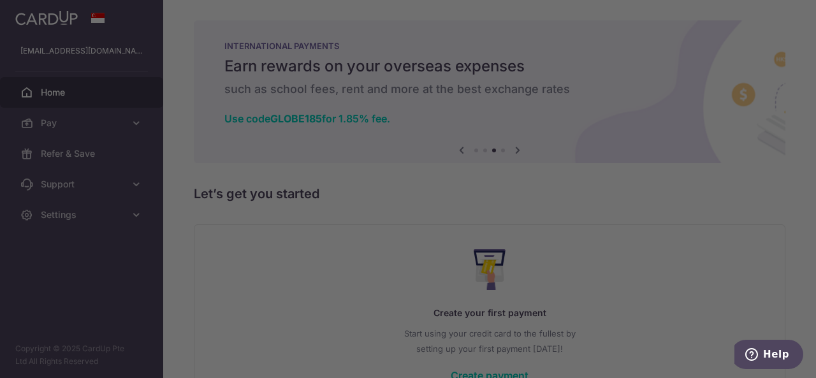
click at [97, 90] on div at bounding box center [412, 191] width 824 height 382
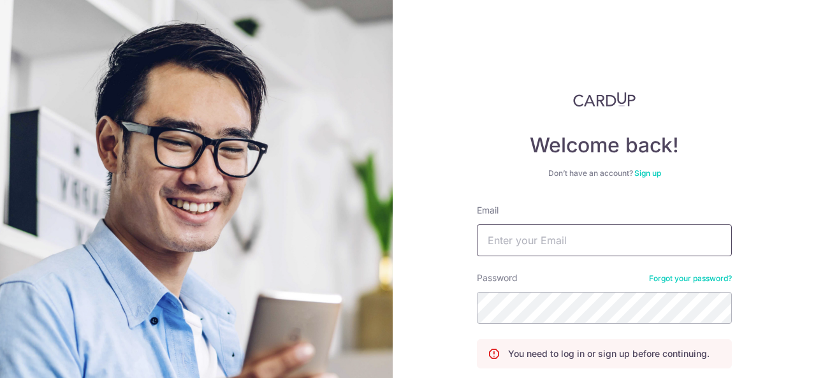
click at [542, 233] on input "Email" at bounding box center [604, 240] width 255 height 32
click at [493, 240] on input "Email" at bounding box center [604, 240] width 255 height 32
type input "jayteo23@hotmail.com"
click at [809, 363] on div "Welcome back! Don’t have an account? Sign up Email jayteo23@hotmail.com Passwor…" at bounding box center [604, 189] width 423 height 378
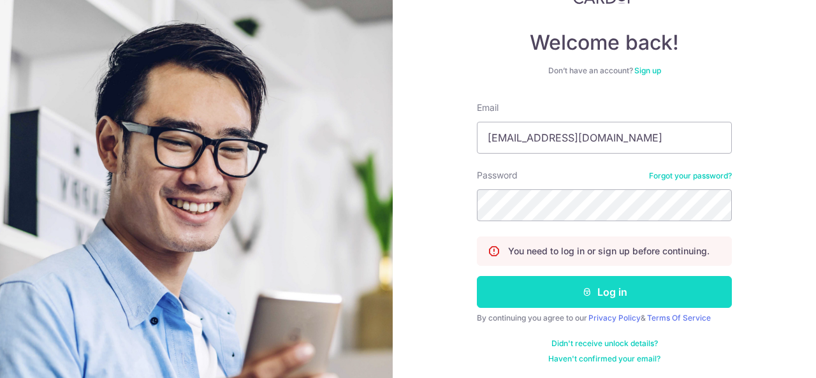
click at [612, 299] on button "Log in" at bounding box center [604, 292] width 255 height 32
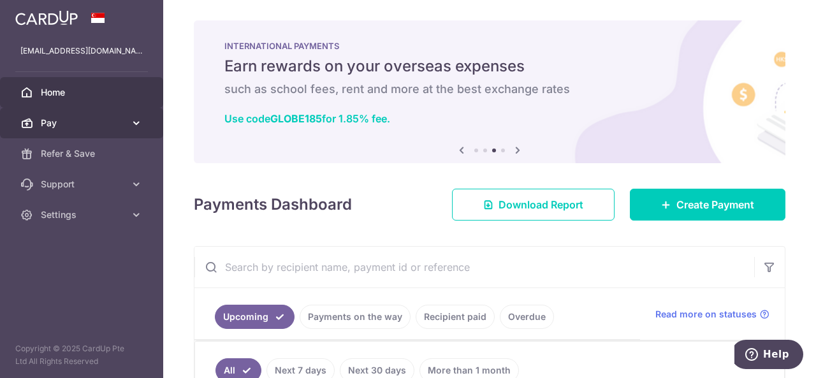
click at [111, 119] on span "Pay" at bounding box center [83, 123] width 84 height 13
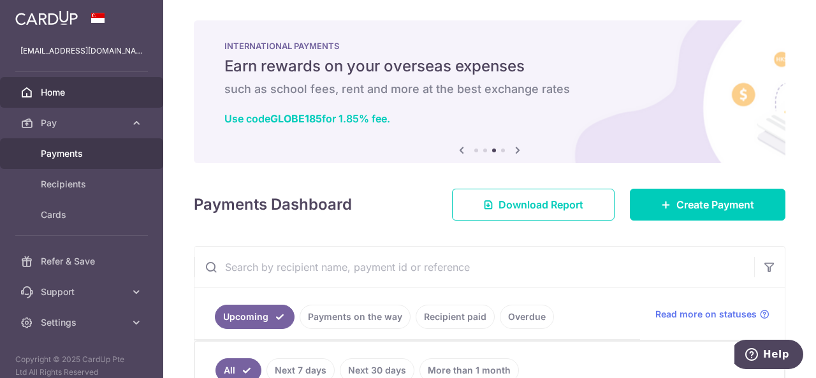
click at [97, 147] on span "Payments" at bounding box center [83, 153] width 84 height 13
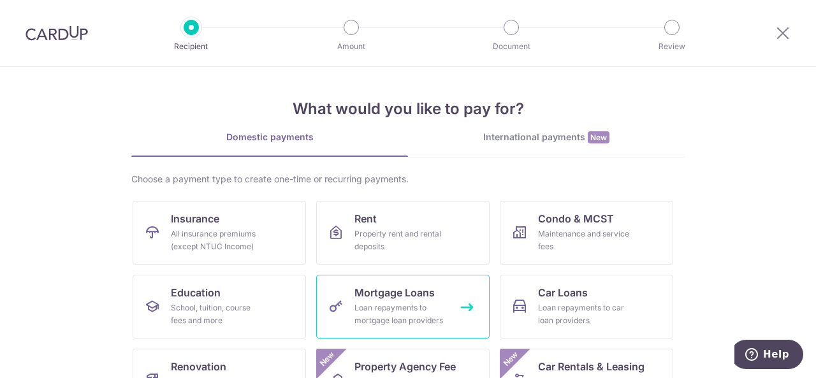
click at [419, 306] on div "Loan repayments to mortgage loan providers" at bounding box center [400, 313] width 92 height 25
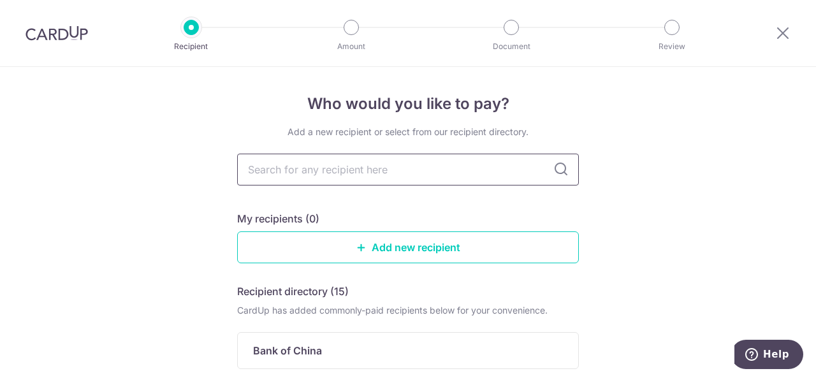
click at [427, 176] on input "text" at bounding box center [408, 170] width 342 height 32
type input "citi"
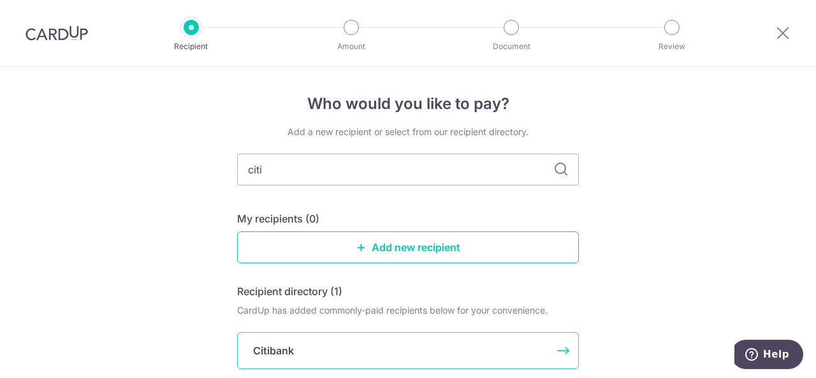
click at [314, 343] on div "Citibank" at bounding box center [400, 350] width 294 height 15
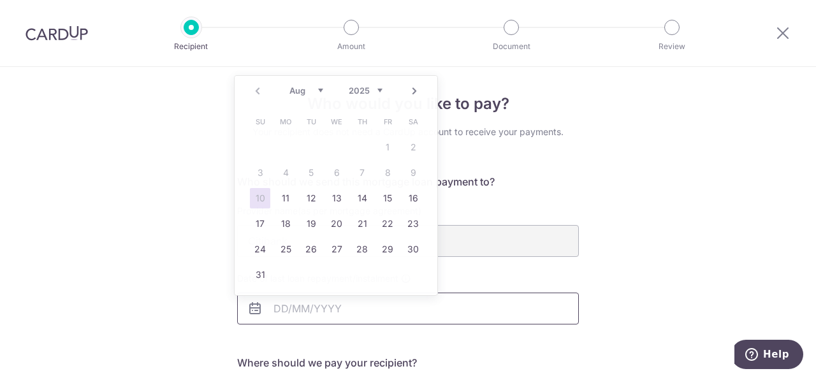
click at [349, 312] on input "Date of last loan repayment/instalment" at bounding box center [408, 308] width 342 height 32
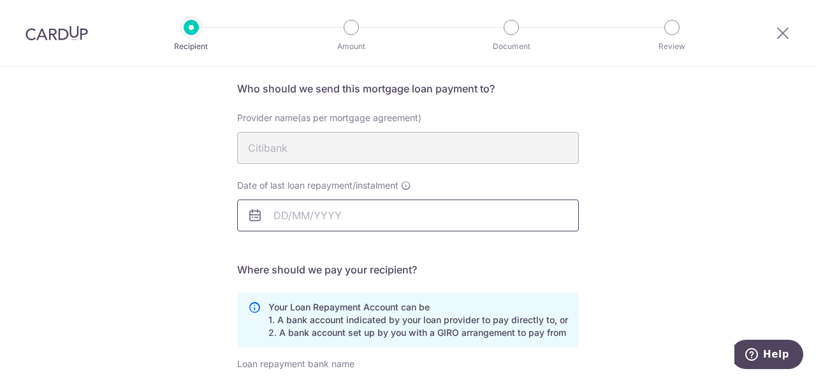
scroll to position [12, 0]
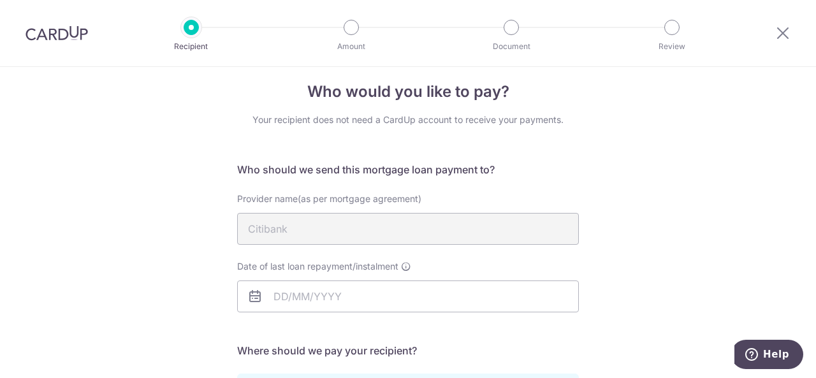
click at [765, 245] on div "Who would you like to pay? Your recipient does not need a CardUp account to rec…" at bounding box center [408, 371] width 816 height 632
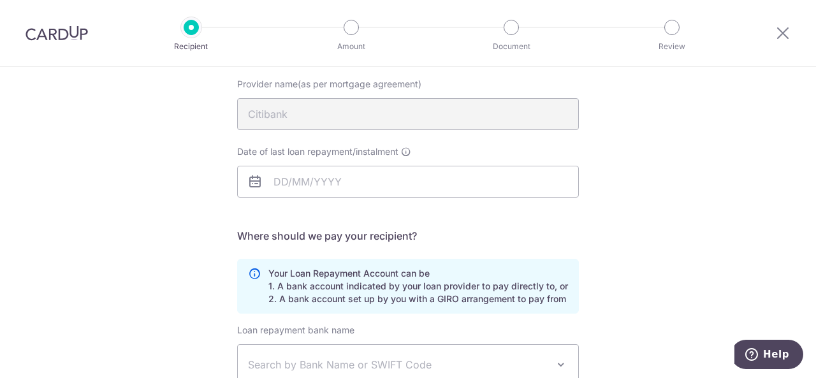
scroll to position [71, 0]
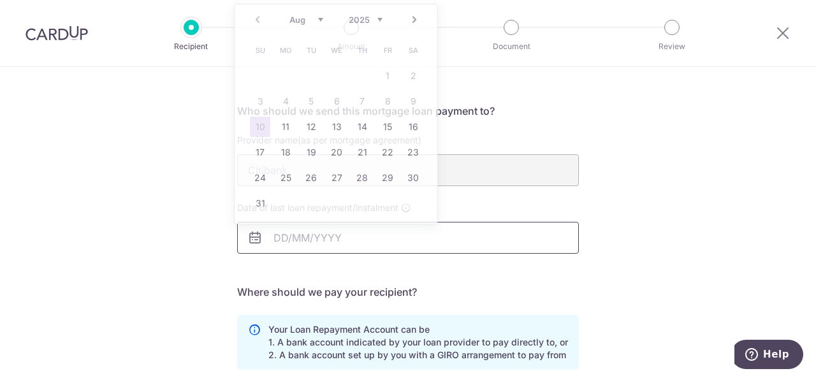
click at [359, 247] on input "Date of last loan repayment/instalment" at bounding box center [408, 238] width 342 height 32
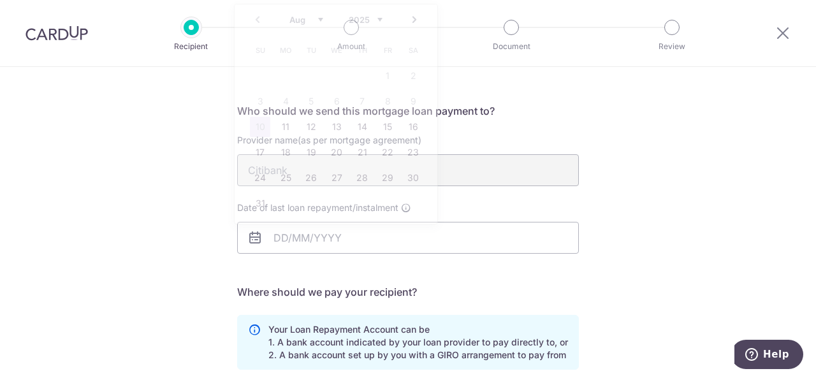
click at [612, 157] on div "Who would you like to pay? Your recipient does not need a CardUp account to rec…" at bounding box center [408, 312] width 816 height 632
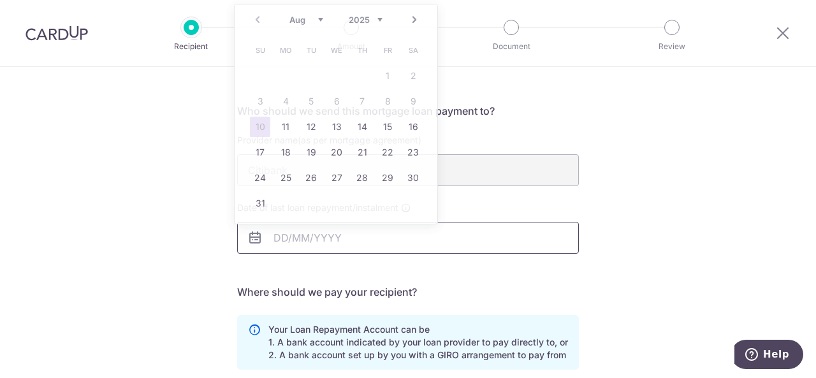
click at [375, 243] on input "Date of last loan repayment/instalment" at bounding box center [408, 238] width 342 height 32
click at [413, 78] on table "Su Mo Tu We Th Fr Sa 1 2 3 4 5 6 7 8 9 10 11 12 13 14 15 16 17 18 19 20 21 22 2…" at bounding box center [336, 127] width 178 height 178
click at [413, 23] on link "Next" at bounding box center [414, 19] width 15 height 15
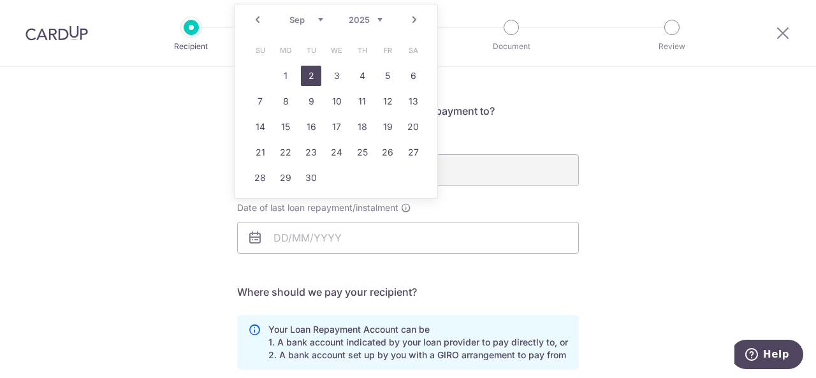
click at [303, 82] on link "2" at bounding box center [311, 76] width 20 height 20
type input "02/09/2025"
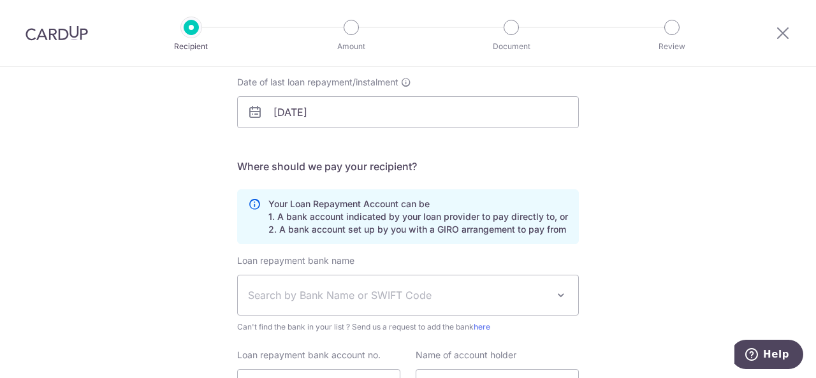
scroll to position [198, 0]
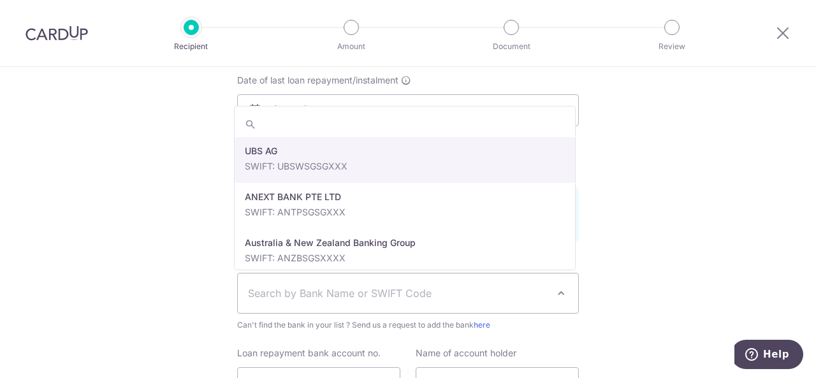
click at [367, 299] on span "Search by Bank Name or SWIFT Code" at bounding box center [397, 292] width 299 height 15
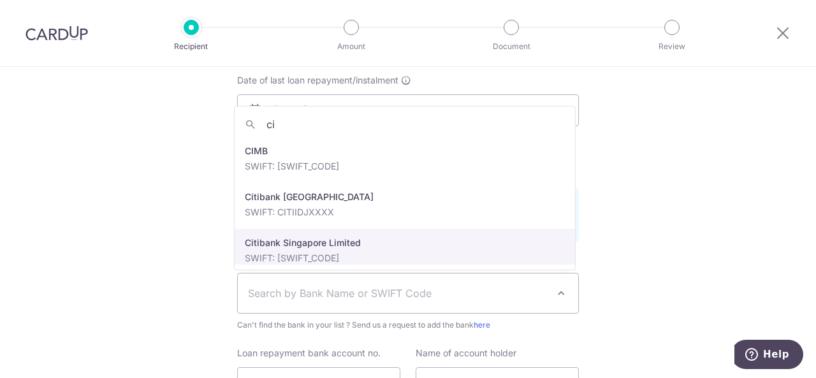
type input "ci"
select select "27"
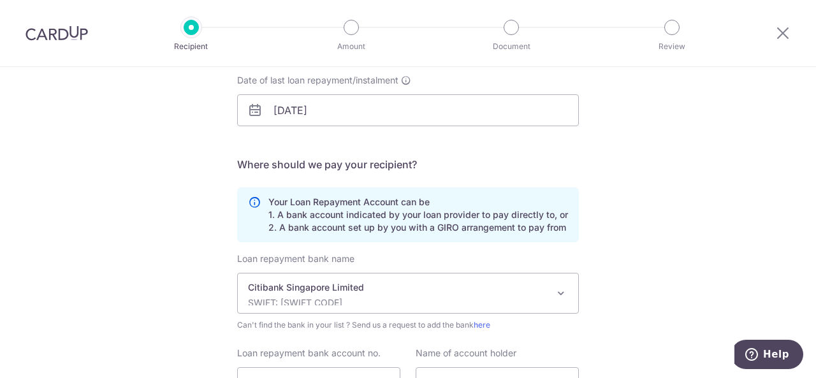
scroll to position [320, 0]
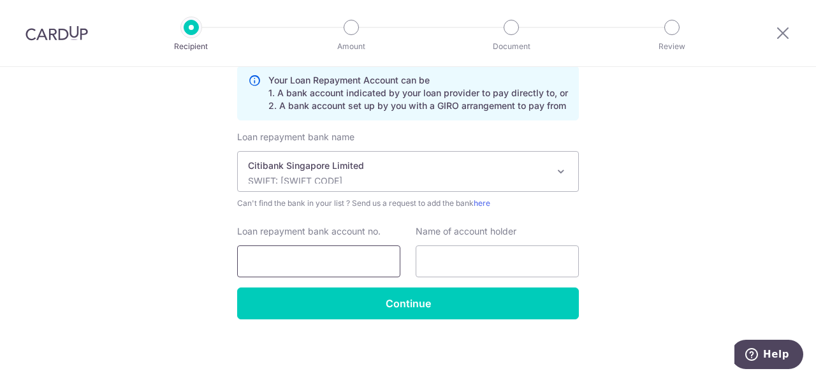
click at [305, 263] on input "Loan repayment bank account no." at bounding box center [318, 261] width 163 height 32
click at [484, 261] on input "text" at bounding box center [496, 261] width 163 height 32
click at [242, 261] on input "1608" at bounding box center [318, 261] width 163 height 32
type input "76111000501608"
click at [484, 272] on input "text" at bounding box center [496, 261] width 163 height 32
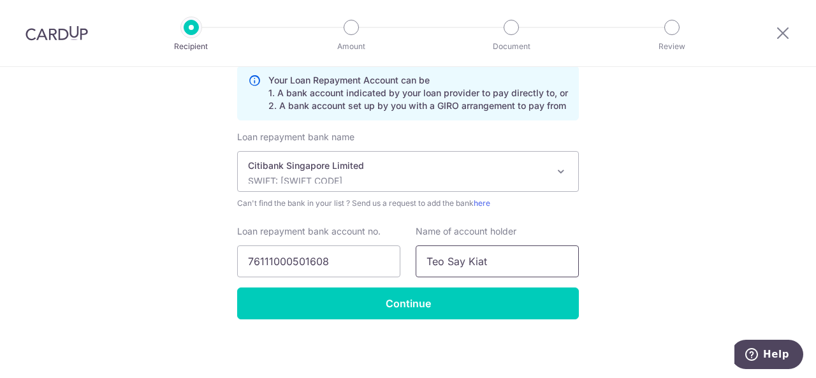
type input "Teo Say Kiat"
click at [487, 351] on div "Who would you like to pay? Your recipient does not need a CardUp account to rec…" at bounding box center [408, 63] width 816 height 632
click at [486, 307] on input "Continue" at bounding box center [408, 303] width 342 height 32
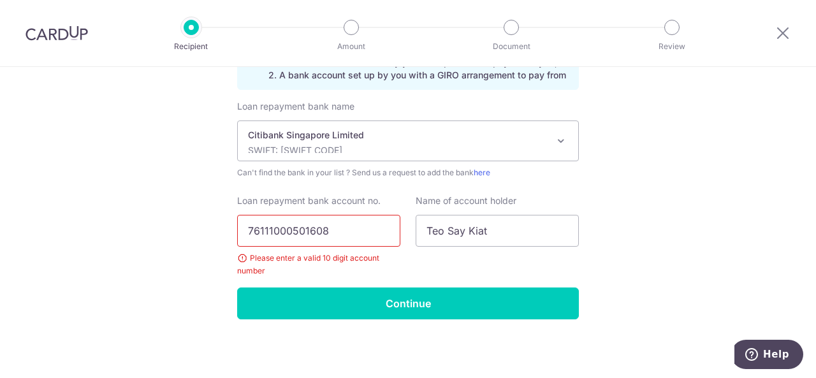
click at [366, 231] on input "76111000501608" at bounding box center [318, 231] width 163 height 32
type input "7"
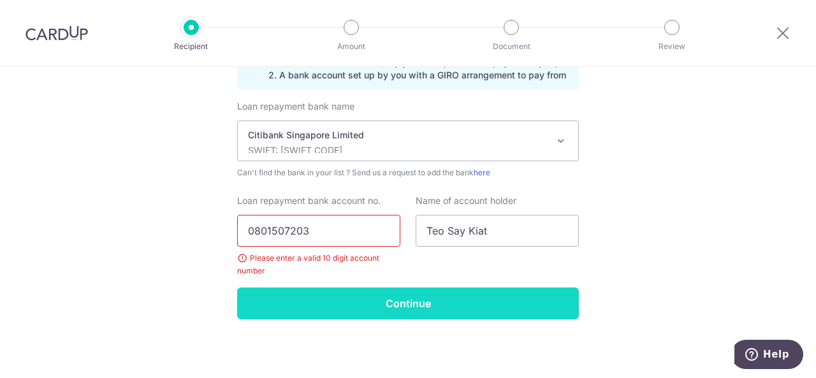
type input "0801507203"
click at [408, 299] on input "Continue" at bounding box center [408, 303] width 342 height 32
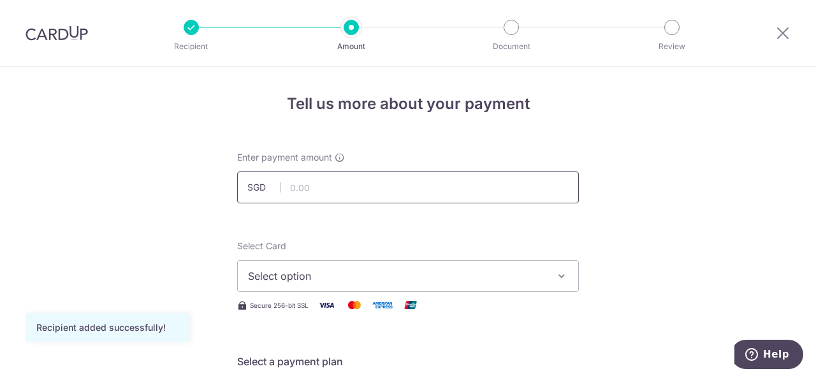
click at [341, 191] on input "text" at bounding box center [408, 187] width 342 height 32
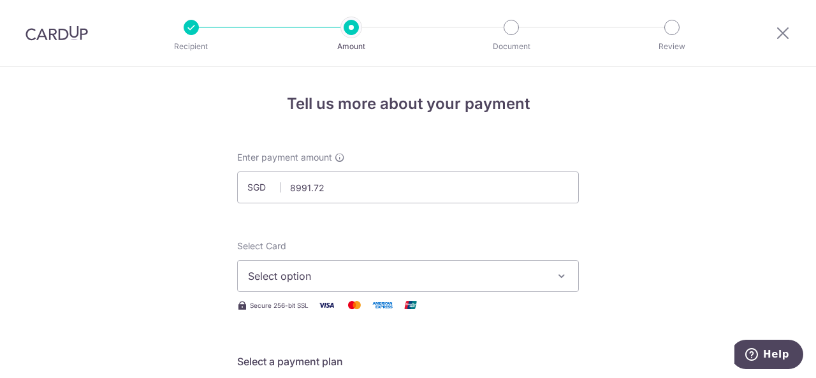
type input "8,991.72"
click at [344, 286] on button "Select option" at bounding box center [408, 276] width 342 height 32
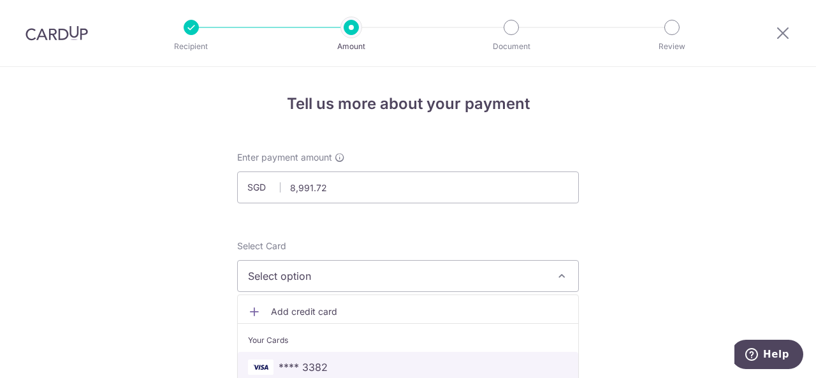
click at [333, 367] on span "**** 3382" at bounding box center [408, 366] width 320 height 15
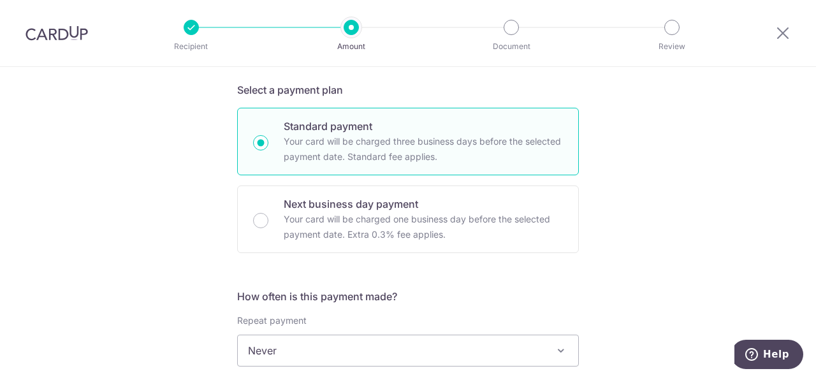
scroll to position [544, 0]
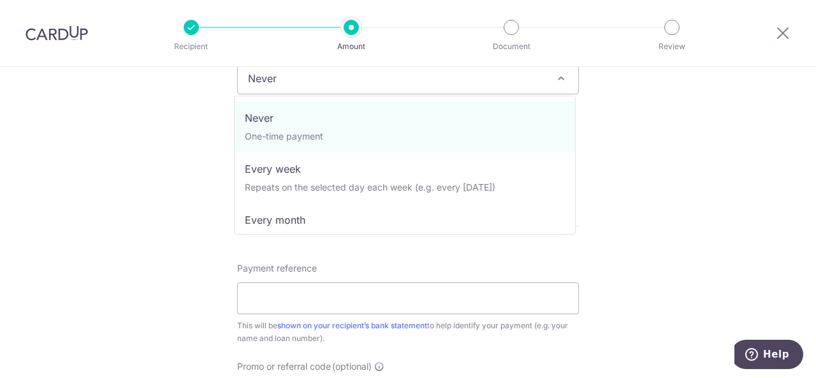
click at [556, 78] on span at bounding box center [560, 78] width 15 height 15
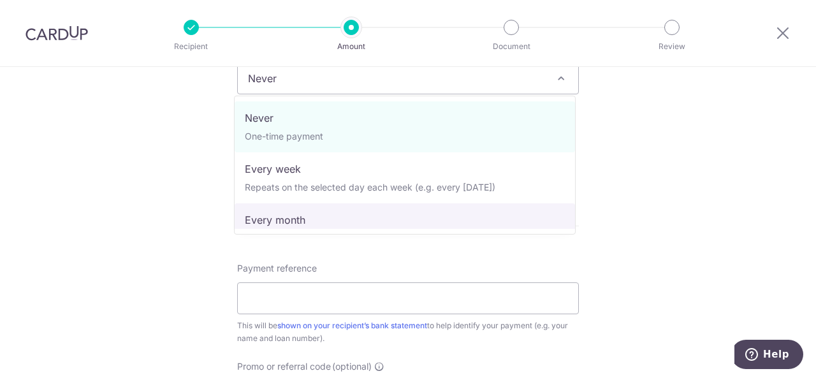
click at [345, 229] on span "Never One-time payment Every week Repeats on the selected day each week (e.g. e…" at bounding box center [405, 165] width 342 height 139
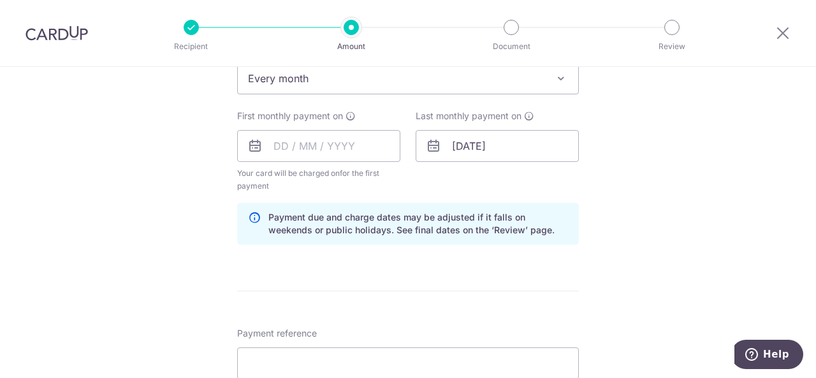
select select "3"
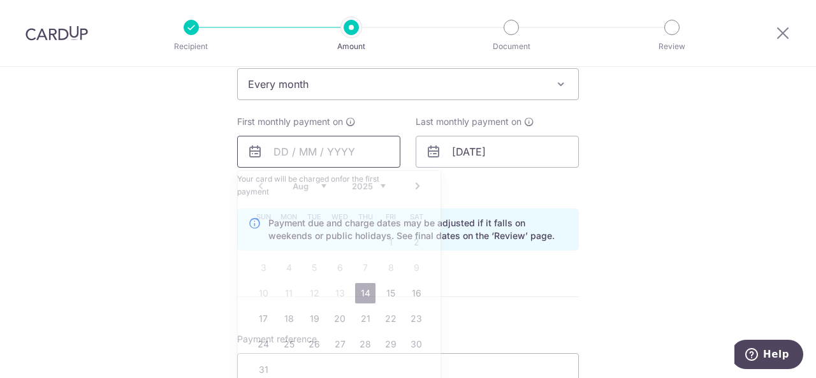
click at [343, 159] on input "text" at bounding box center [318, 152] width 163 height 32
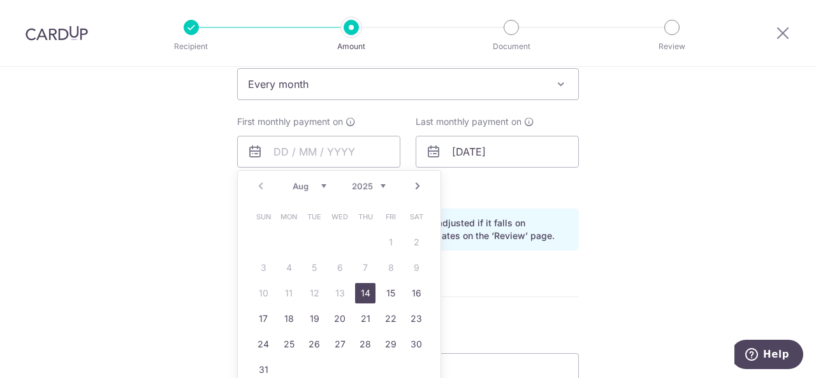
click at [418, 186] on link "Next" at bounding box center [417, 185] width 15 height 15
click at [315, 240] on link "2" at bounding box center [314, 242] width 20 height 20
type input "[DATE]"
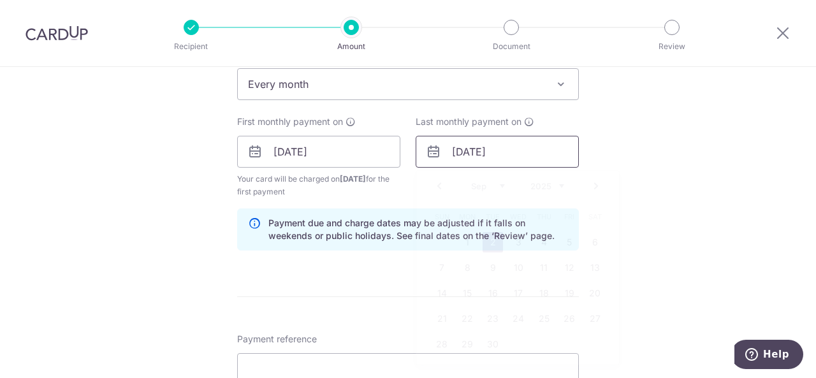
click at [537, 157] on input "[DATE]" at bounding box center [496, 152] width 163 height 32
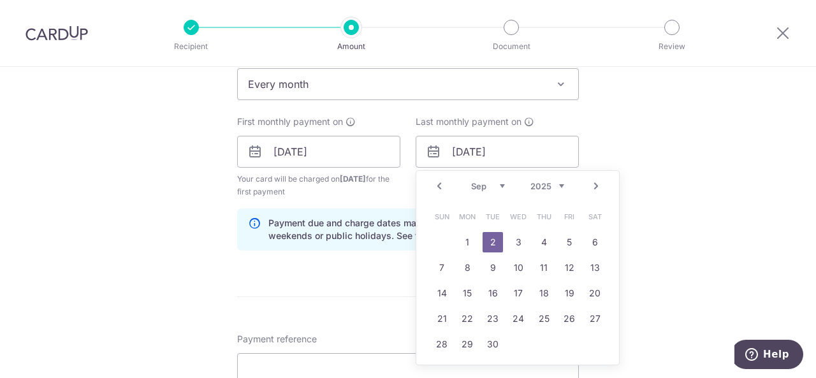
click at [558, 182] on select "2024 2025 2026 2027 2028 2029 2030 2031 2032 2033 2034 2035" at bounding box center [547, 186] width 34 height 10
drag, startPoint x: 784, startPoint y: 359, endPoint x: 815, endPoint y: 357, distance: 30.7
click html "Help"
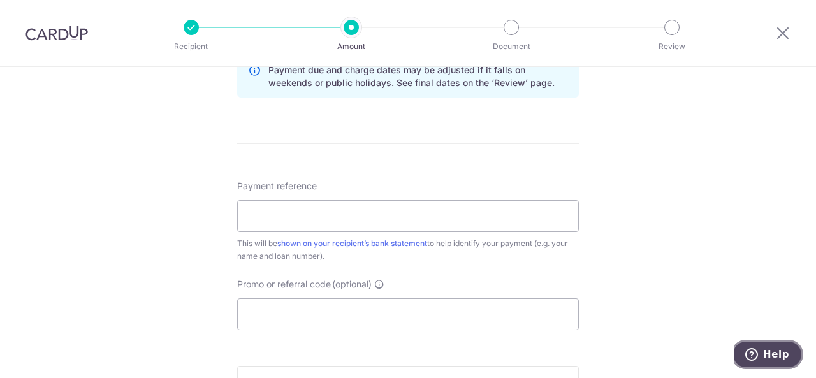
scroll to position [716, 0]
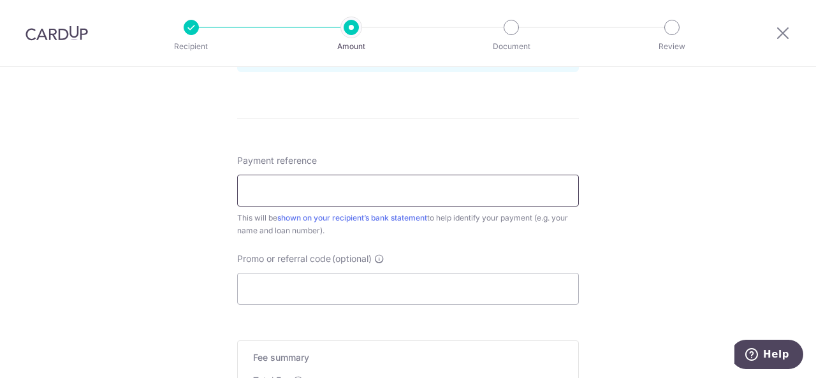
click at [292, 189] on input "Payment reference" at bounding box center [408, 191] width 342 height 32
type input "76111000501608"
click at [350, 293] on input "Promo or referral code (optional)" at bounding box center [408, 289] width 342 height 32
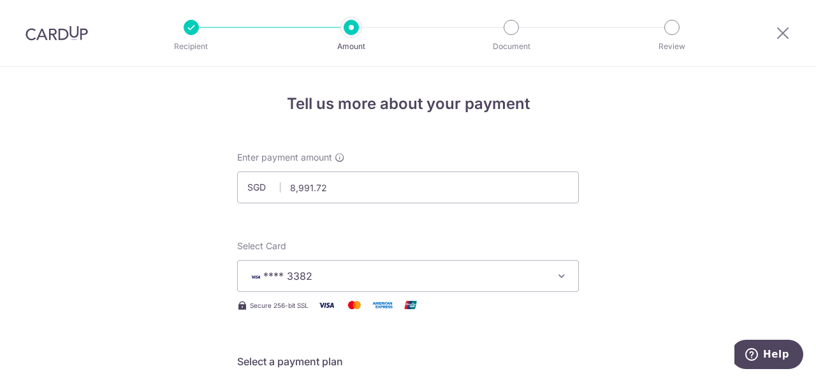
scroll to position [271, 0]
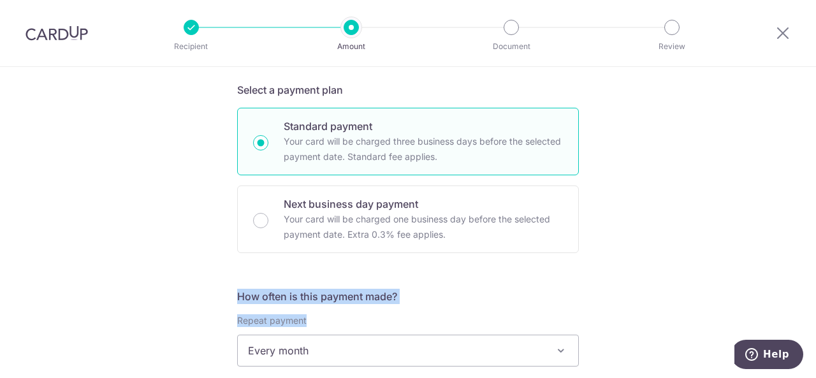
drag, startPoint x: 808, startPoint y: 346, endPoint x: 815, endPoint y: 285, distance: 61.6
click at [815, 285] on section "Tell us more about your payment Enter payment amount SGD 8,991.72 8991.72 Recip…" at bounding box center [408, 222] width 816 height 311
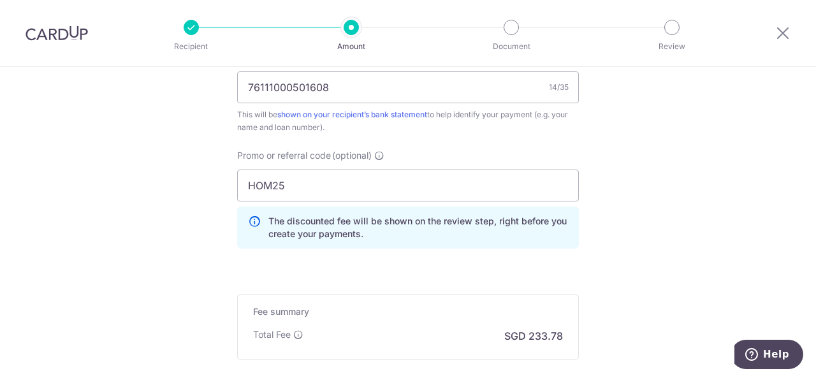
scroll to position [804, 0]
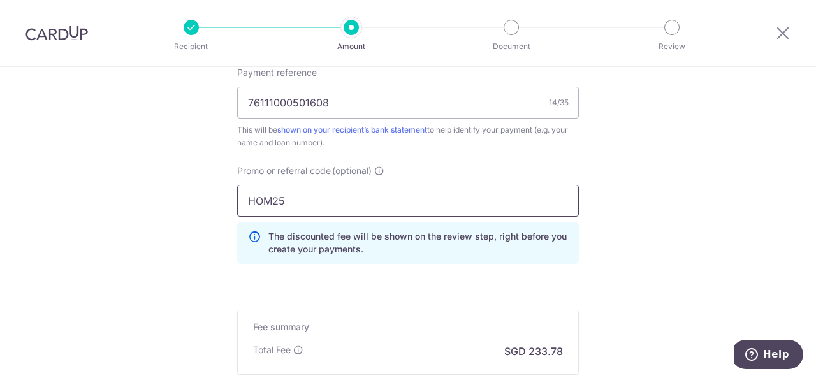
click at [244, 202] on input "HOM25" at bounding box center [408, 201] width 342 height 32
click at [273, 199] on input "3HOM25" at bounding box center [408, 201] width 342 height 32
click at [314, 205] on input "3HOME25" at bounding box center [408, 201] width 342 height 32
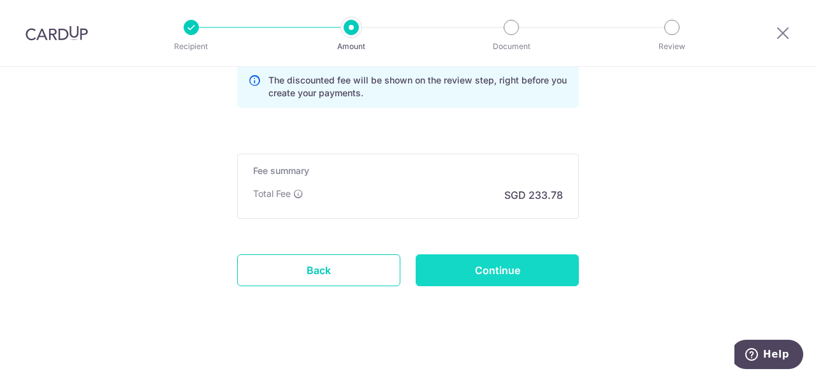
type input "3HOME25R"
click at [502, 257] on input "Continue" at bounding box center [496, 270] width 163 height 32
type input "Create Schedule"
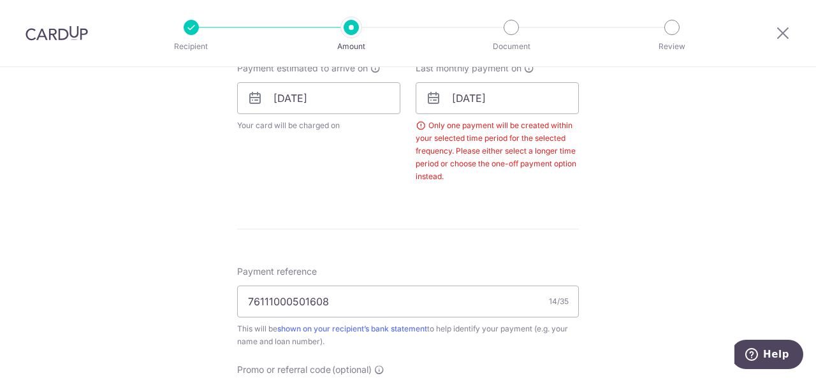
scroll to position [566, 0]
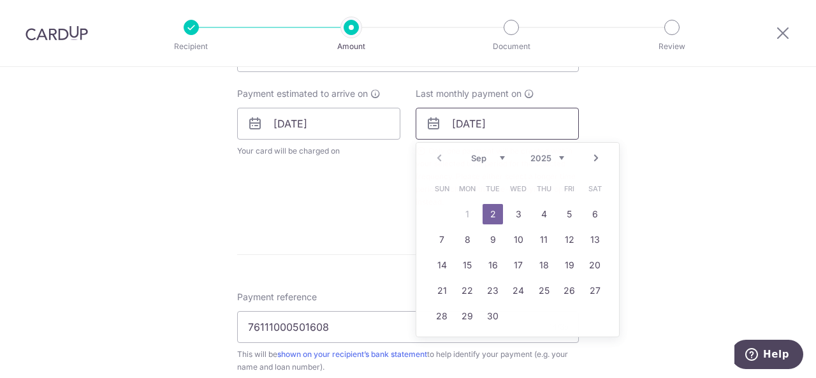
click at [525, 123] on input "[DATE]" at bounding box center [496, 124] width 163 height 32
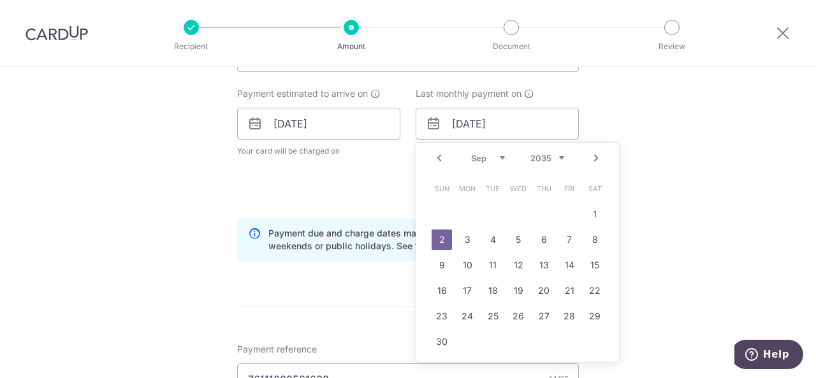
click at [438, 240] on link "2" at bounding box center [441, 239] width 20 height 20
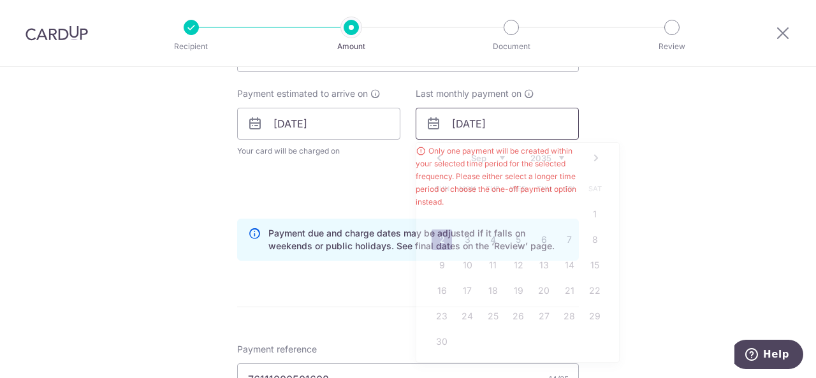
click at [547, 128] on input "[DATE]" at bounding box center [496, 124] width 163 height 32
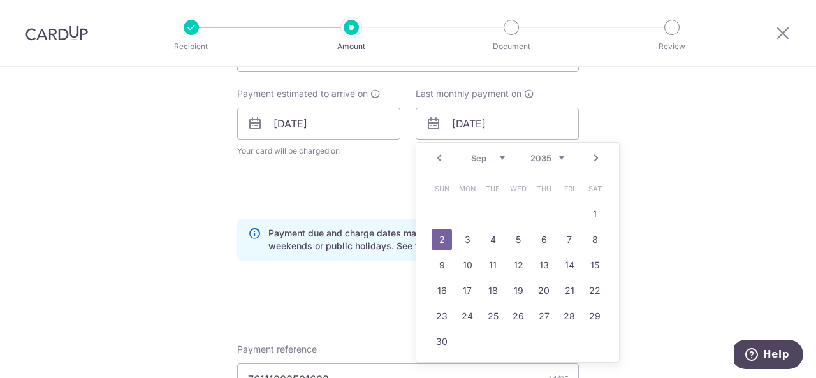
click at [556, 159] on select "2025 2026 2027 2028 2029 2030 2031 2032 2033 2034 2035" at bounding box center [547, 158] width 34 height 10
click at [464, 215] on link "2" at bounding box center [467, 214] width 20 height 20
type input "[DATE]"
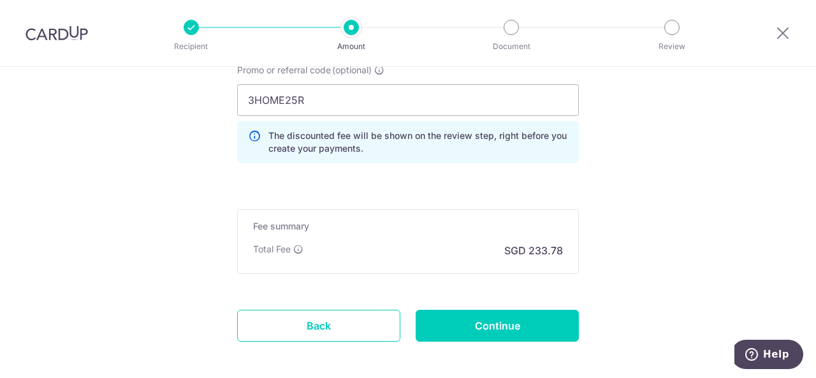
scroll to position [998, 0]
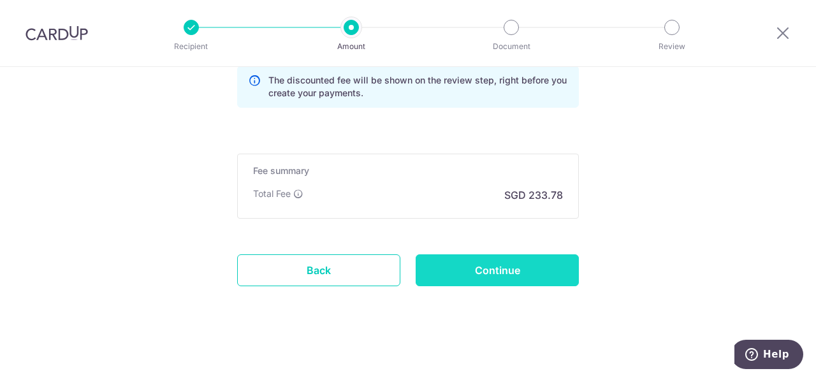
click at [489, 281] on input "Continue" at bounding box center [496, 270] width 163 height 32
type input "Create Schedule"
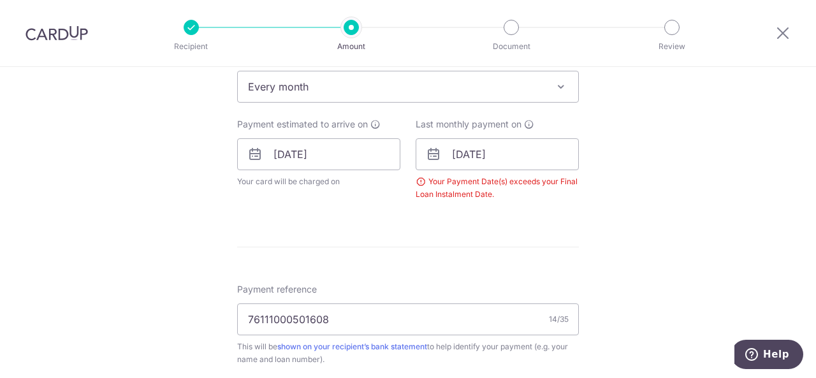
scroll to position [510, 0]
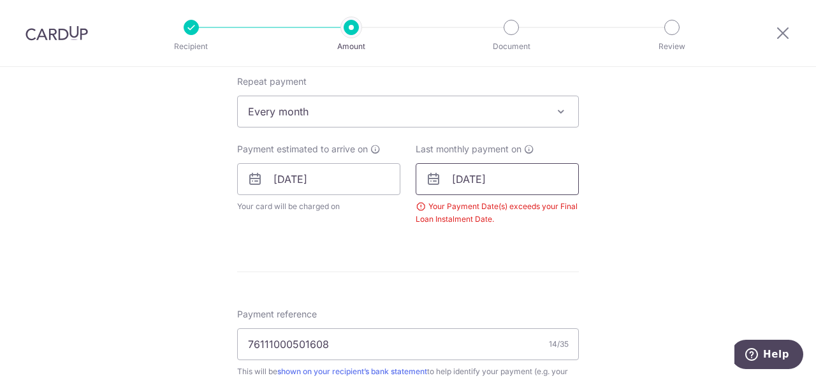
click at [543, 169] on input "02/09/2030" at bounding box center [496, 179] width 163 height 32
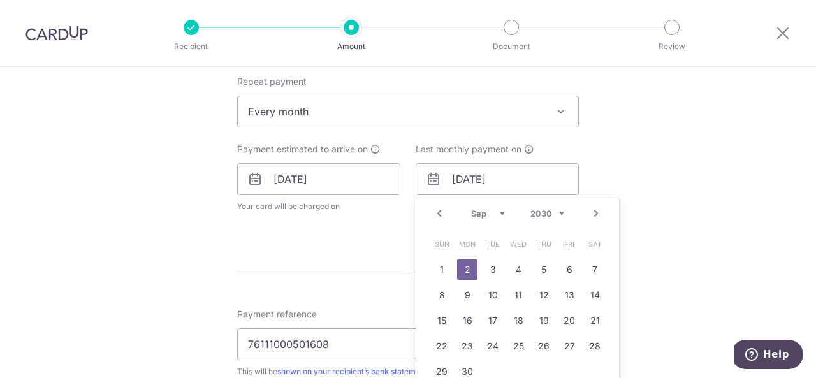
click at [559, 210] on select "2025 2026 2027 2028 2029 2030 2031 2032 2033 2034 2035" at bounding box center [547, 213] width 34 height 10
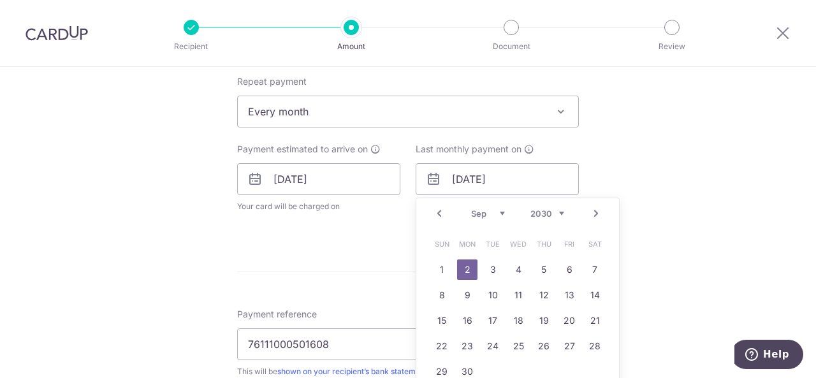
click at [559, 210] on select "2025 2026 2027 2028 2029 2030 2031 2032 2033 2034 2035" at bounding box center [547, 213] width 34 height 10
click at [552, 212] on select "2025 2026 2027 2028 2029 2030 2031 2032 2033 2034 2035" at bounding box center [547, 213] width 34 height 10
click at [596, 268] on link "2" at bounding box center [594, 269] width 20 height 20
type input "02/09/2028"
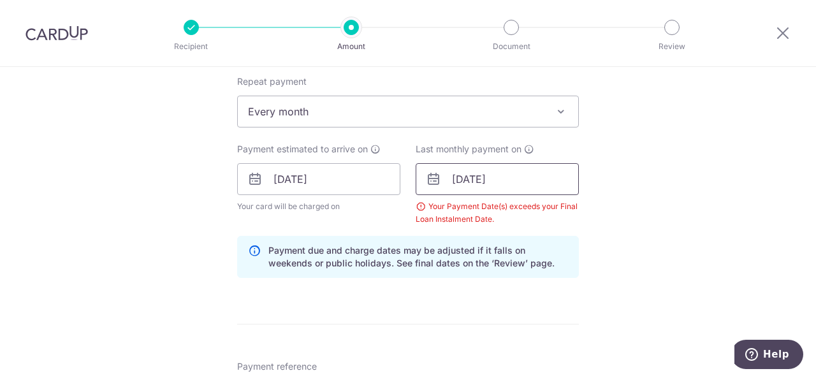
click at [537, 178] on input "02/09/2028" at bounding box center [496, 179] width 163 height 32
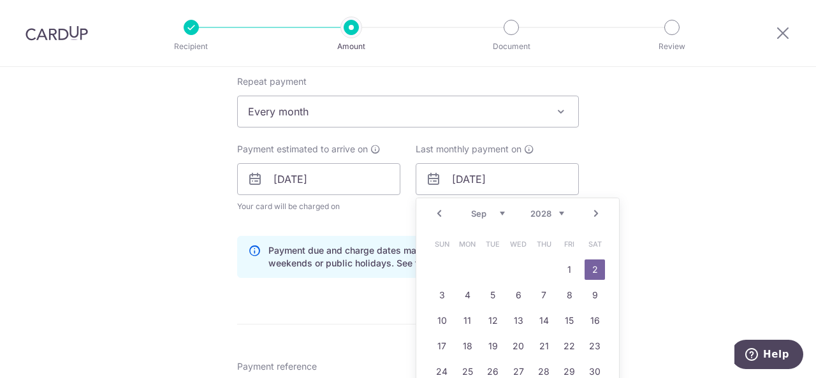
click at [777, 251] on div "Tell us more about your payment Enter payment amount SGD 8,991.72 8991.72 Selec…" at bounding box center [408, 194] width 816 height 1275
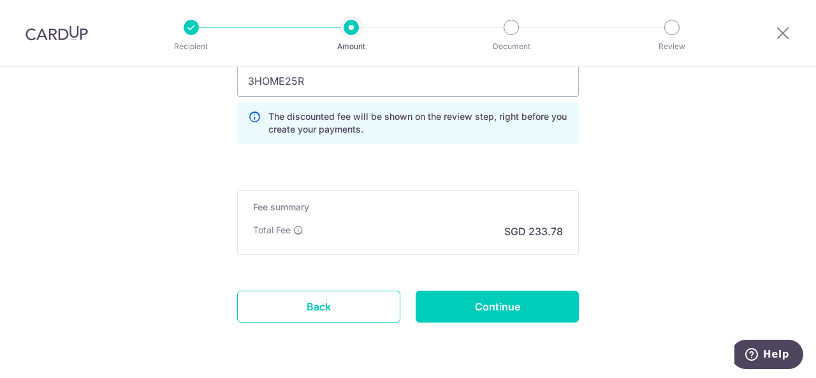
scroll to position [960, 0]
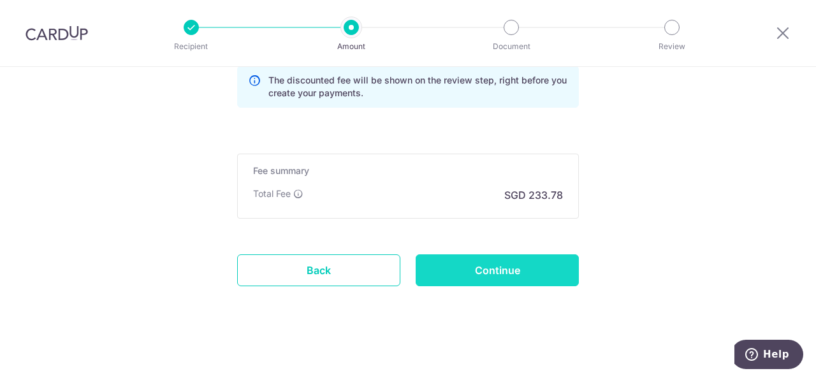
click at [510, 271] on input "Continue" at bounding box center [496, 270] width 163 height 32
type input "Create Schedule"
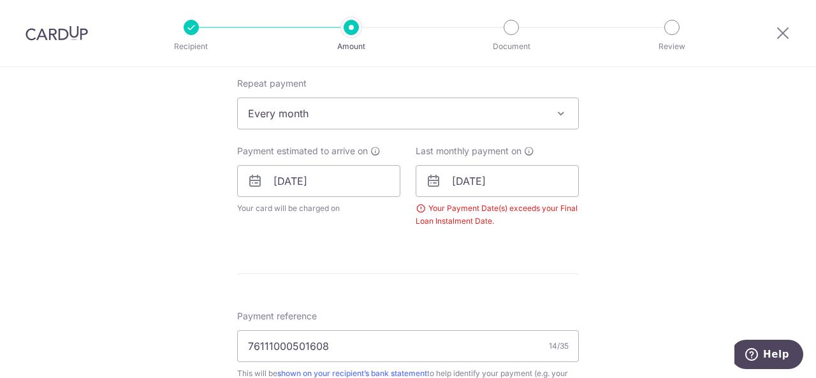
scroll to position [512, 0]
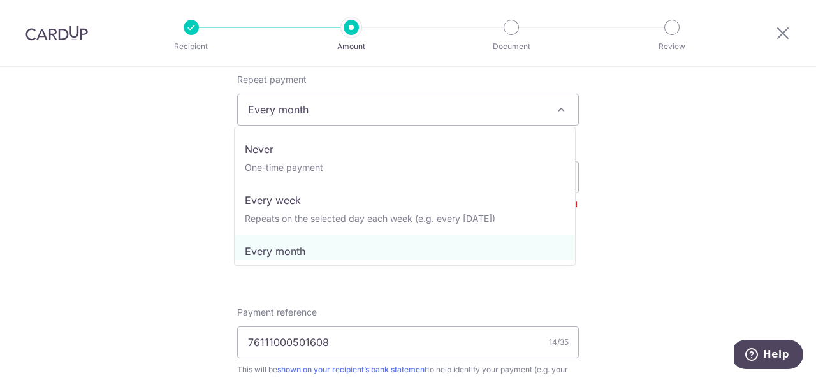
click at [407, 102] on span "Every month" at bounding box center [408, 109] width 340 height 31
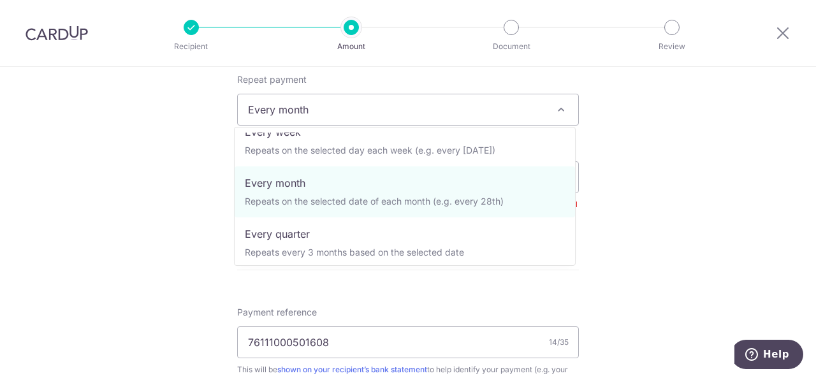
scroll to position [59, 0]
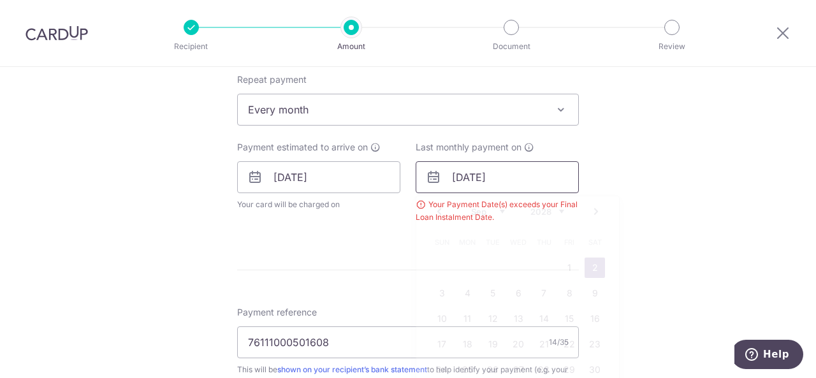
click at [533, 187] on input "[DATE]" at bounding box center [496, 177] width 163 height 32
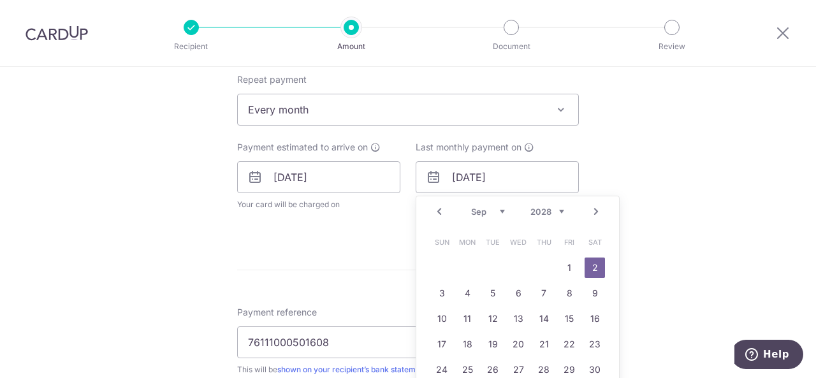
click at [556, 210] on select "2025 2026 2027 2028 2029 2030 2031 2032 2033 2034 2035" at bounding box center [547, 211] width 34 height 10
click at [542, 263] on link "2" at bounding box center [543, 267] width 20 height 20
type input "[DATE]"
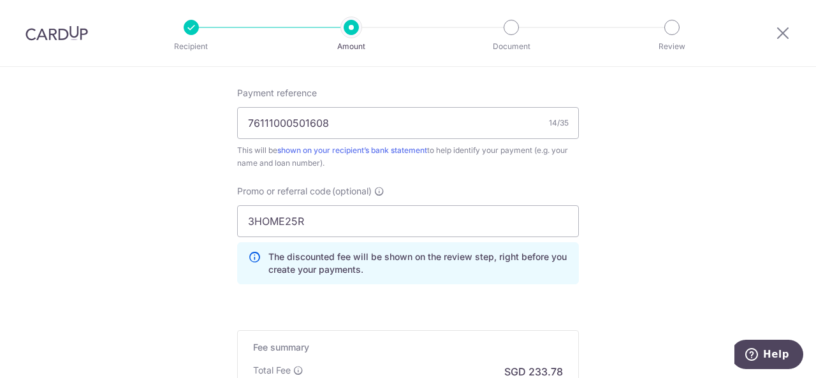
scroll to position [960, 0]
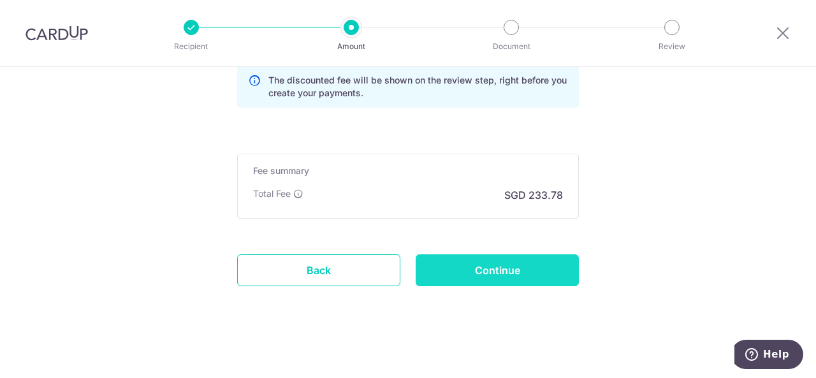
click at [538, 276] on input "Continue" at bounding box center [496, 270] width 163 height 32
type input "Create Schedule"
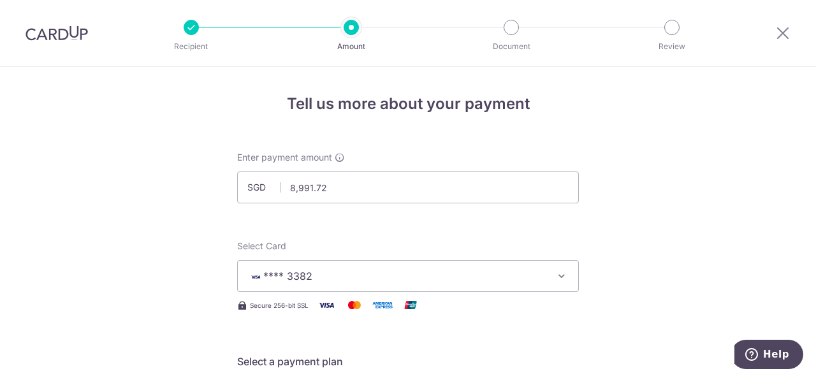
scroll to position [642, 0]
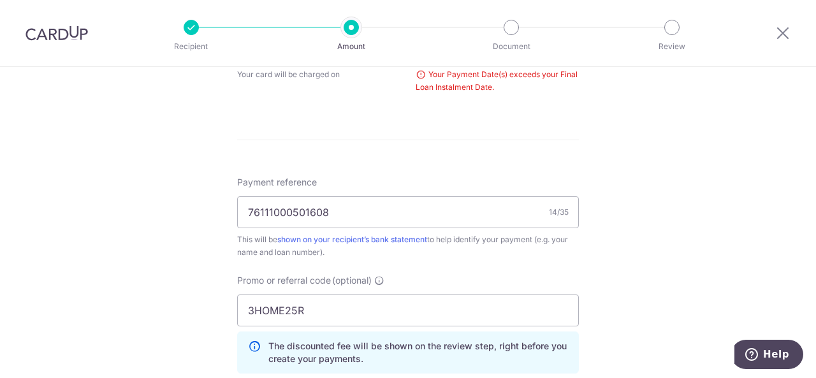
click at [807, 295] on div "Tell us more about your payment Enter payment amount SGD 8,991.72 8991.72 Selec…" at bounding box center [408, 36] width 816 height 1223
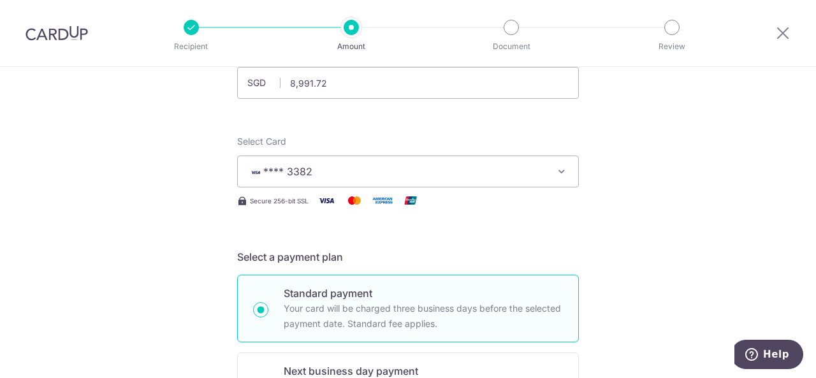
scroll to position [468, 0]
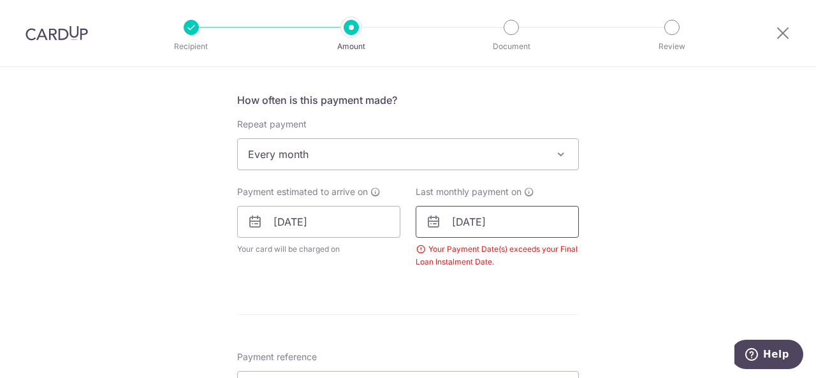
click at [540, 220] on input "02/09/2027" at bounding box center [496, 222] width 163 height 32
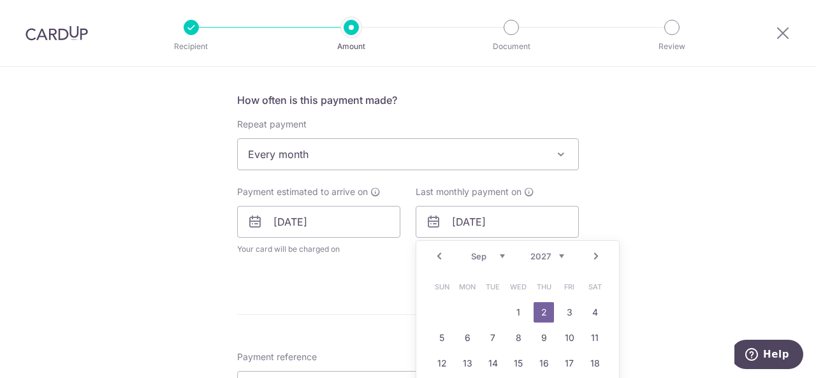
click at [559, 254] on select "2025 2026 2027 2028 2029 2030 2031 2032 2033 2034 2035" at bounding box center [547, 256] width 34 height 10
click at [524, 203] on div "Last monthly payment on 02/09/2027 Prev Next Sep Oct Nov Dec 2025 2026 2027 202…" at bounding box center [496, 226] width 163 height 83
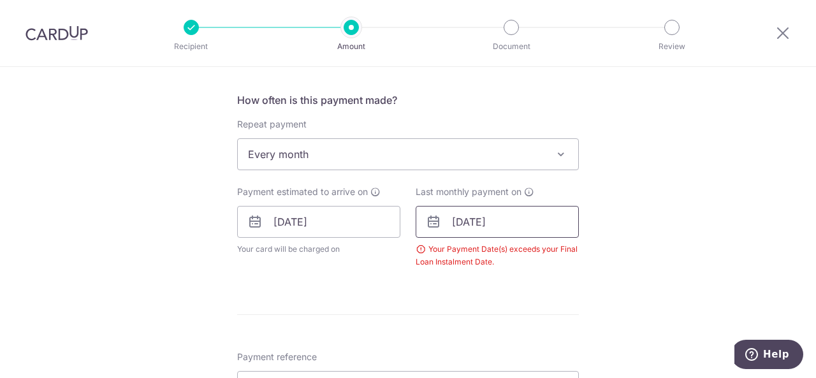
click at [530, 222] on input "02/09/2027" at bounding box center [496, 222] width 163 height 32
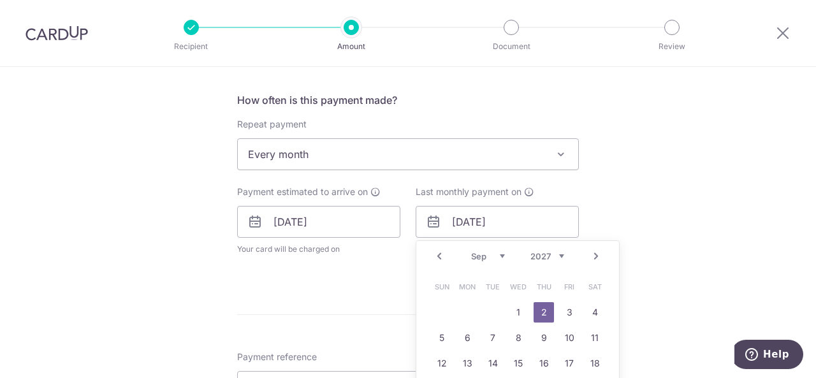
click at [561, 255] on div "Prev Next Jan Feb Mar Apr May Jun Jul Aug Sep Oct Nov Dec 2025 2026 2027 2028 2…" at bounding box center [517, 256] width 203 height 31
click at [559, 255] on select "2025 2026 2027 2028 2029 2030 2031 2032 2033 2034 2035" at bounding box center [547, 256] width 34 height 10
click at [517, 304] on link "2" at bounding box center [518, 312] width 20 height 20
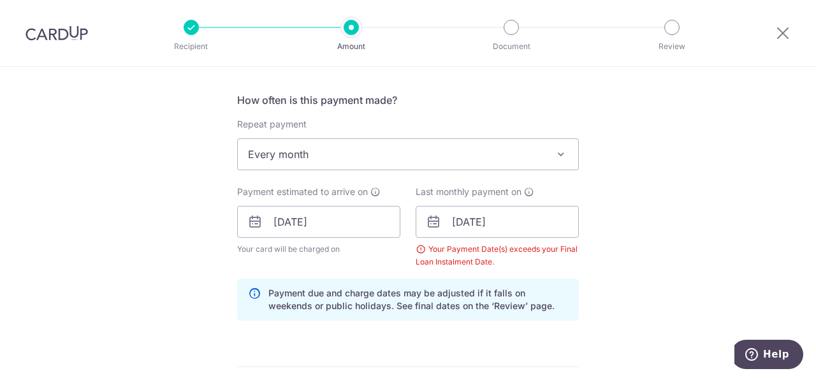
click at [418, 249] on div "Your Payment Date(s) exceeds your Final Loan Instalment Date." at bounding box center [496, 255] width 163 height 25
click at [417, 247] on div "Your Payment Date(s) exceeds your Final Loan Instalment Date." at bounding box center [496, 255] width 163 height 25
click at [415, 248] on div "Your Payment Date(s) exceeds your Final Loan Instalment Date." at bounding box center [496, 255] width 163 height 25
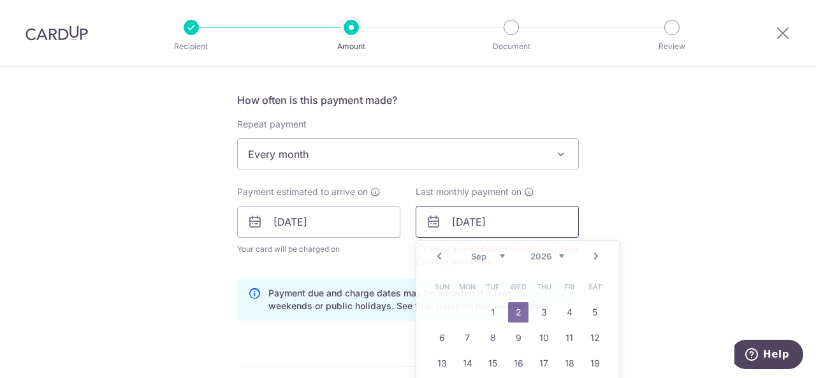
click at [533, 223] on input "02/09/2026" at bounding box center [496, 222] width 163 height 32
click at [557, 251] on select "2025 2026 2027 2028 2029 2030 2031 2032 2033 2034 2035" at bounding box center [547, 256] width 34 height 10
click at [458, 312] on link "2" at bounding box center [467, 312] width 20 height 20
type input "02/09/2030"
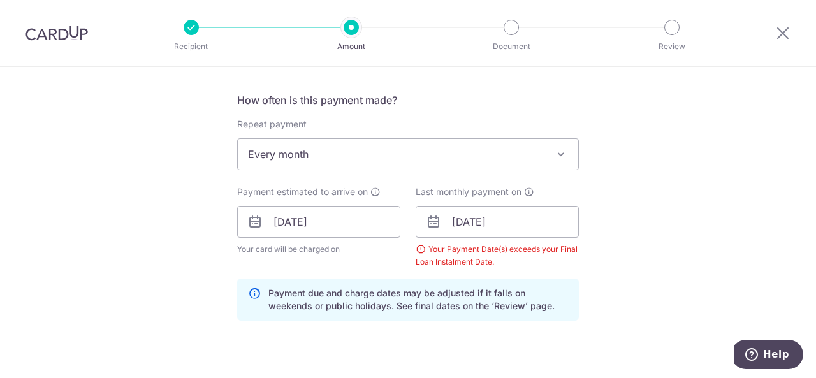
click at [610, 332] on div "Tell us more about your payment Enter payment amount SGD 8,991.72 8991.72 Selec…" at bounding box center [408, 236] width 816 height 1275
click at [805, 336] on div "Tell us more about your payment Enter payment amount SGD 8,991.72 8991.72 Selec…" at bounding box center [408, 236] width 816 height 1275
click at [807, 338] on div "Tell us more about your payment Enter payment amount SGD 8,991.72 8991.72 Selec…" at bounding box center [408, 236] width 816 height 1275
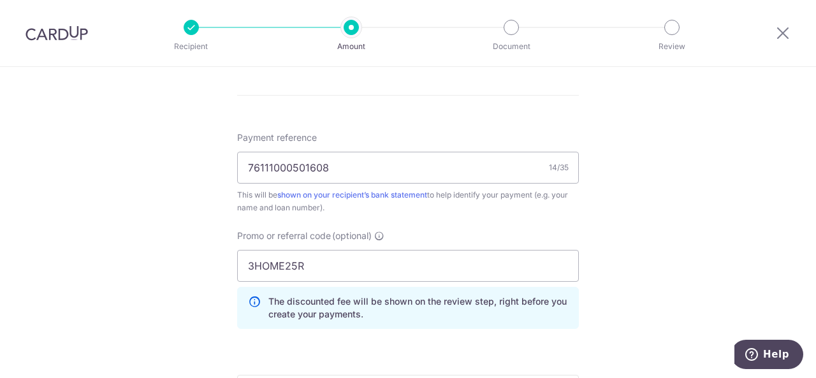
scroll to position [960, 0]
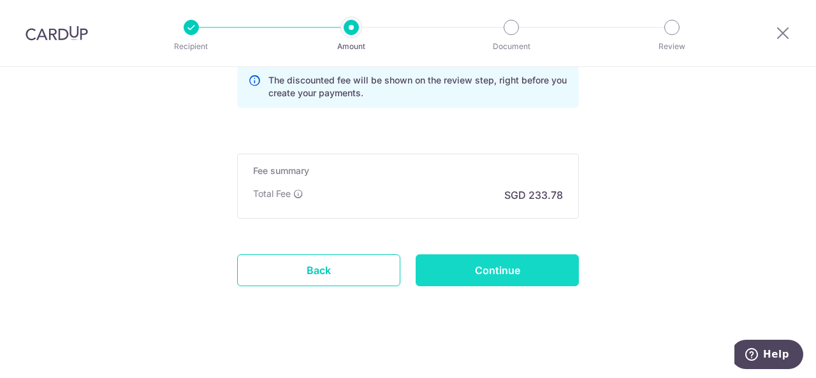
click at [506, 262] on input "Continue" at bounding box center [496, 270] width 163 height 32
type input "Create Schedule"
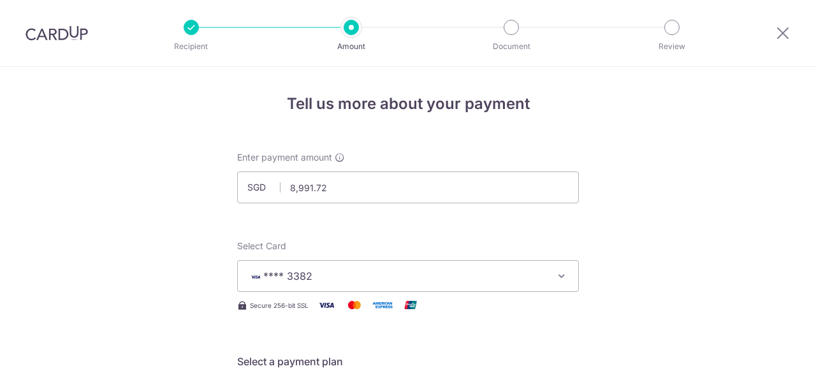
scroll to position [642, 0]
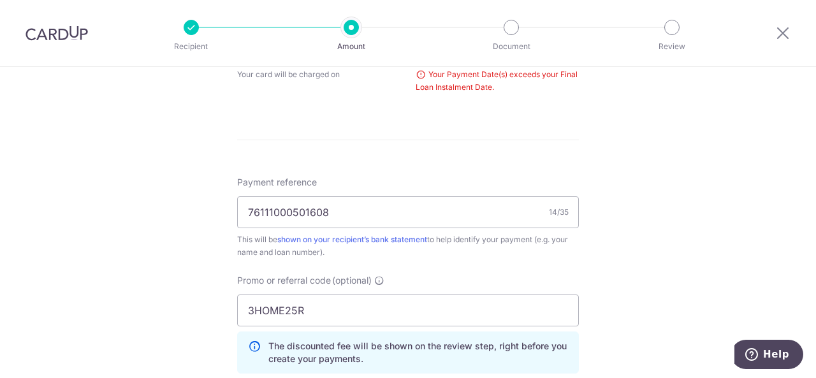
click at [812, 12] on div at bounding box center [782, 33] width 66 height 66
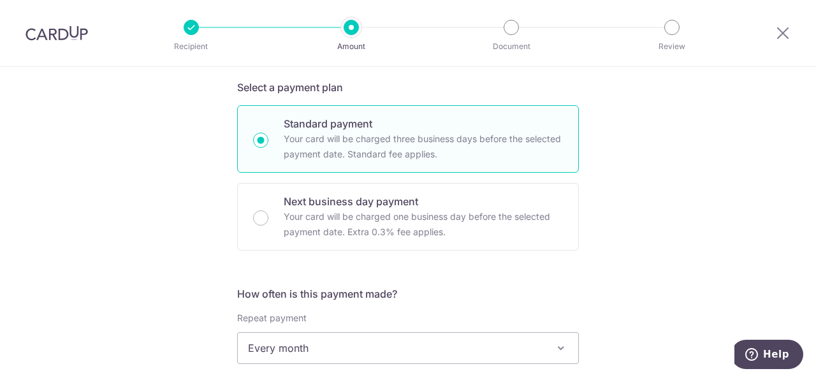
scroll to position [615, 0]
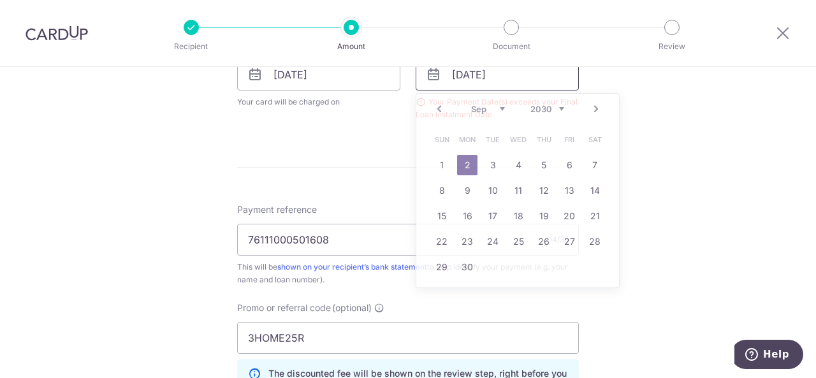
click at [536, 85] on input "[DATE]" at bounding box center [496, 75] width 163 height 32
click at [560, 106] on select "2025 2026 2027 2028 2029 2030 2031 2032 2033 2034 2035" at bounding box center [547, 109] width 34 height 10
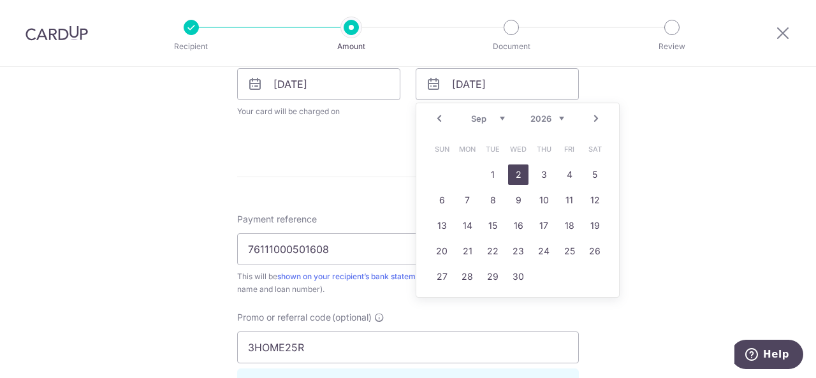
click at [514, 175] on link "2" at bounding box center [518, 174] width 20 height 20
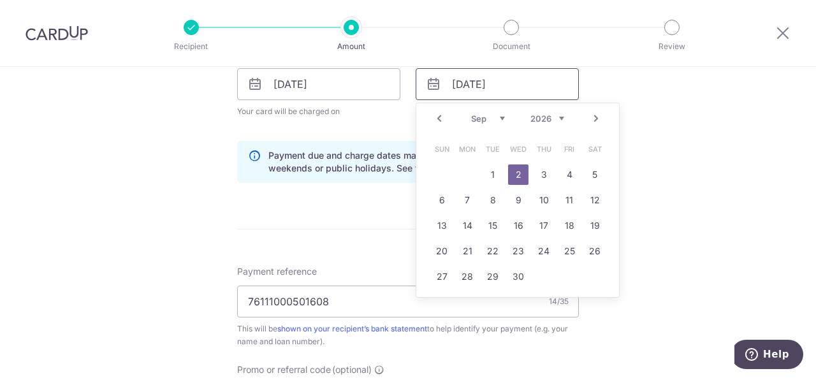
click at [515, 82] on input "[DATE]" at bounding box center [496, 84] width 163 height 32
click at [497, 117] on select "Jan Feb Mar Apr May Jun [DATE] Aug Sep Oct Nov Dec" at bounding box center [488, 118] width 34 height 10
click at [442, 197] on link "2" at bounding box center [441, 200] width 20 height 20
type input "[DATE]"
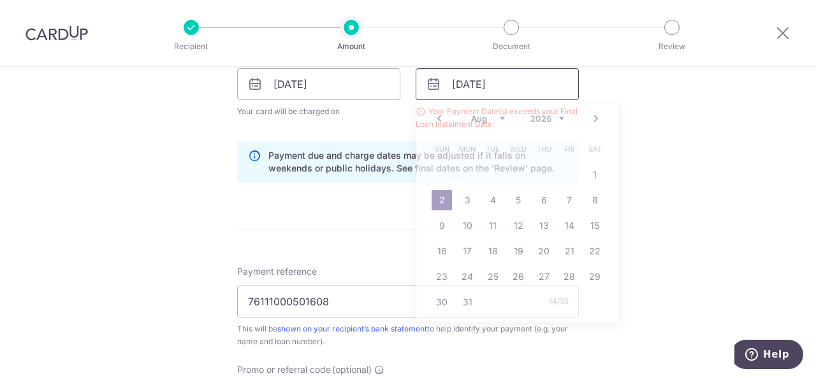
click at [541, 80] on input "[DATE]" at bounding box center [496, 84] width 163 height 32
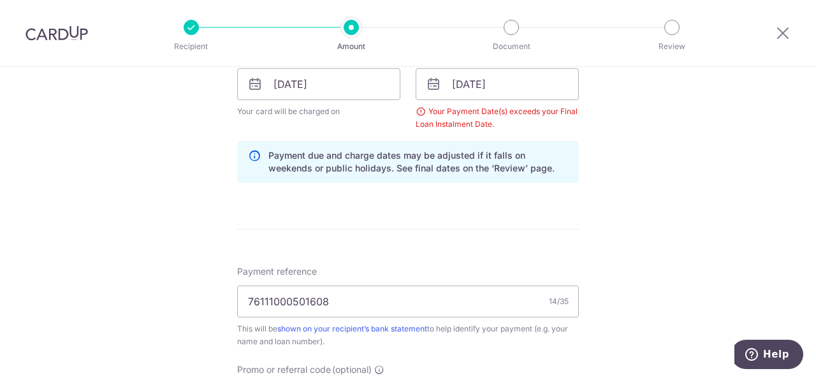
click at [688, 110] on div "Tell us more about your payment Enter payment amount SGD 8,991.72 8991.72 Selec…" at bounding box center [408, 99] width 816 height 1275
click at [700, 333] on div "Tell us more about your payment Enter payment amount SGD 8,991.72 8991.72 Selec…" at bounding box center [408, 99] width 816 height 1275
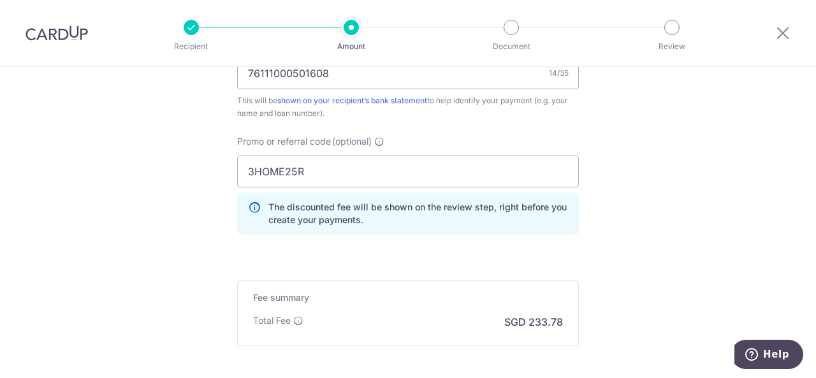
scroll to position [955, 0]
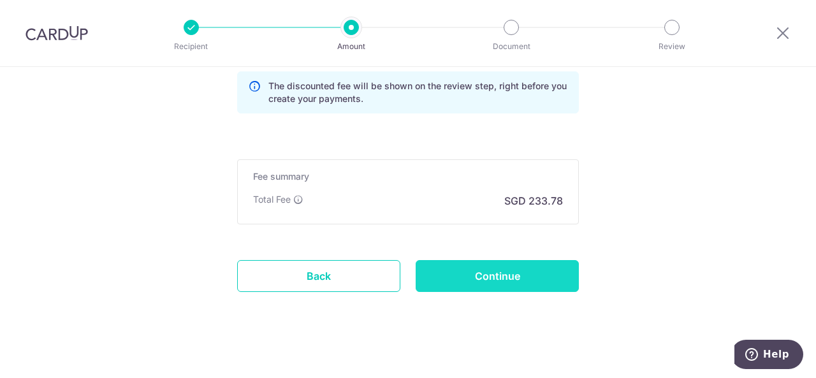
click at [521, 281] on input "Continue" at bounding box center [496, 276] width 163 height 32
type input "Create Schedule"
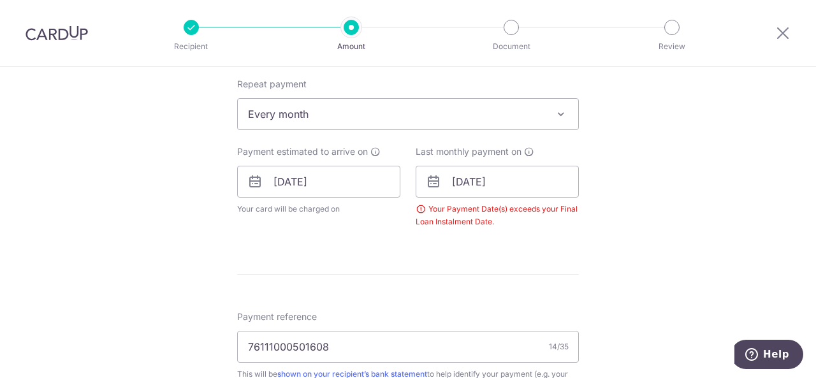
scroll to position [455, 0]
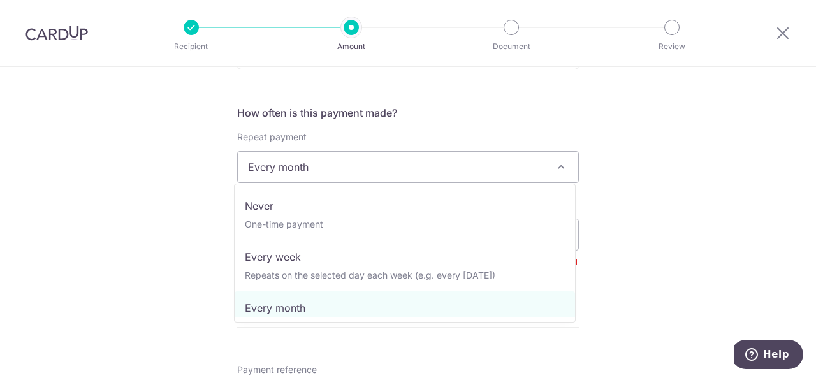
click at [553, 161] on span at bounding box center [560, 166] width 15 height 15
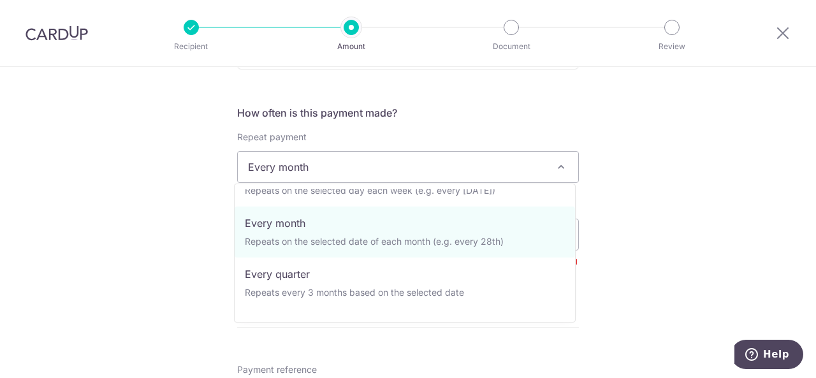
scroll to position [127, 0]
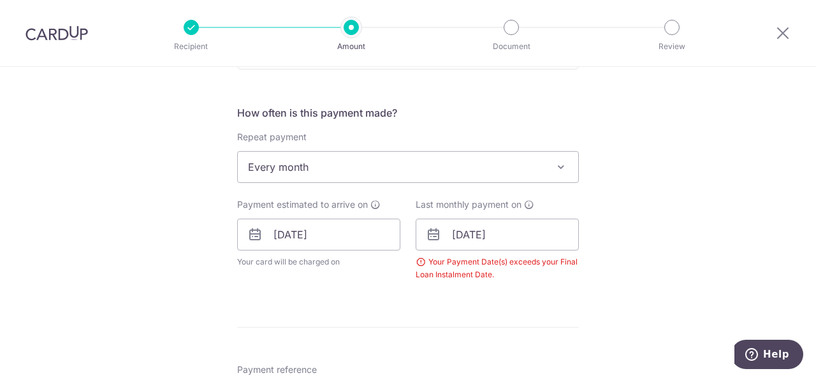
click at [380, 198] on div "Payment estimated to arrive on [DATE] Your card will be charged on for the firs…" at bounding box center [318, 233] width 163 height 70
click at [544, 237] on input "[DATE]" at bounding box center [496, 235] width 163 height 32
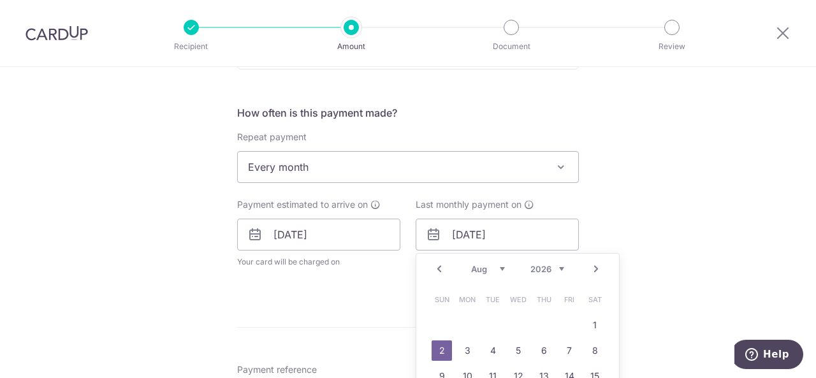
click at [556, 264] on select "2025 2026 2027 2028 2029 2030 2031 2032 2033 2034 2035" at bounding box center [547, 269] width 34 height 10
click at [498, 267] on select "Jan Feb Mar Apr May Jun Jul Aug Sep Oct Nov Dec" at bounding box center [488, 269] width 34 height 10
click at [438, 351] on link "2" at bounding box center [441, 350] width 20 height 20
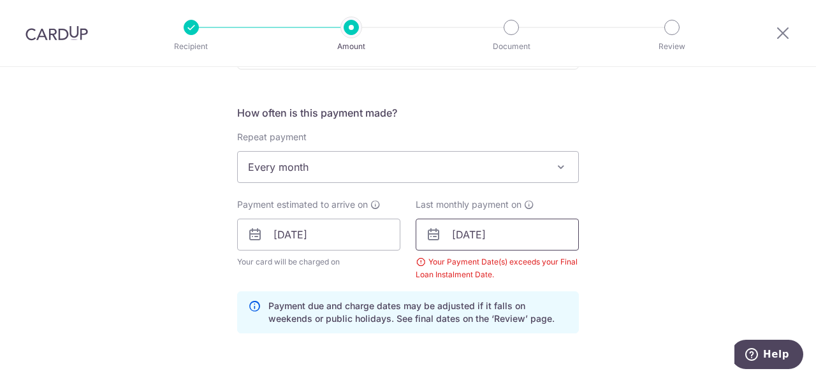
click at [533, 239] on input "02/09/2035" at bounding box center [496, 235] width 163 height 32
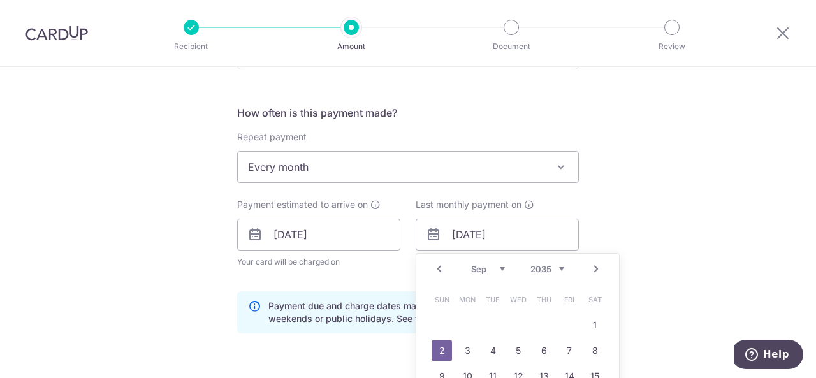
click at [560, 266] on select "2025 2026 2027 2028 2029 2030 2031 2032 2033 2034 2035" at bounding box center [547, 269] width 34 height 10
click at [498, 268] on select "Sep Oct Nov Dec" at bounding box center [488, 269] width 34 height 10
click at [489, 319] on link "2" at bounding box center [492, 325] width 20 height 20
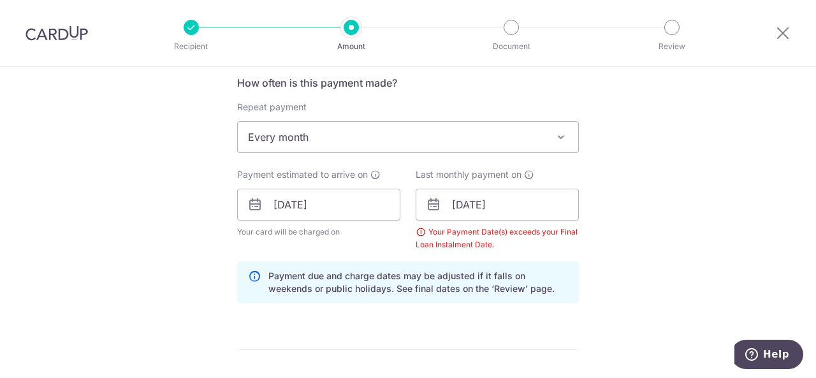
scroll to position [487, 0]
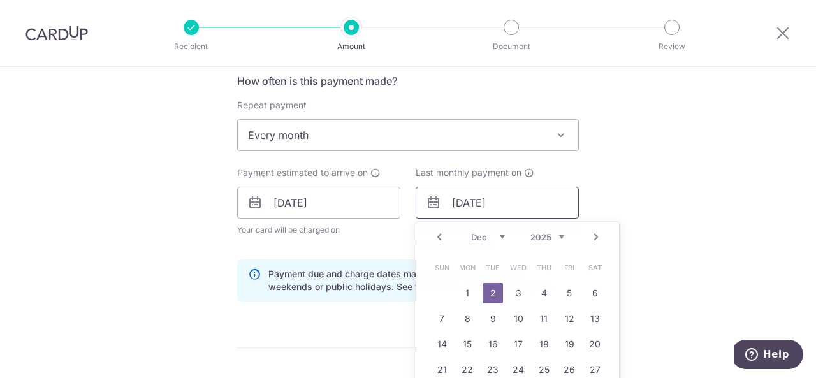
click at [529, 206] on input "02/12/2025" at bounding box center [496, 203] width 163 height 32
click at [557, 234] on select "2025 2026 2027 2028 2029 2030 2031 2032 2033 2034 2035" at bounding box center [547, 237] width 34 height 10
click at [500, 233] on select "Jan Feb Mar Apr May Jun Jul Aug Sep Oct Nov Dec" at bounding box center [488, 237] width 34 height 10
click at [440, 319] on link "2" at bounding box center [441, 318] width 20 height 20
type input "[DATE]"
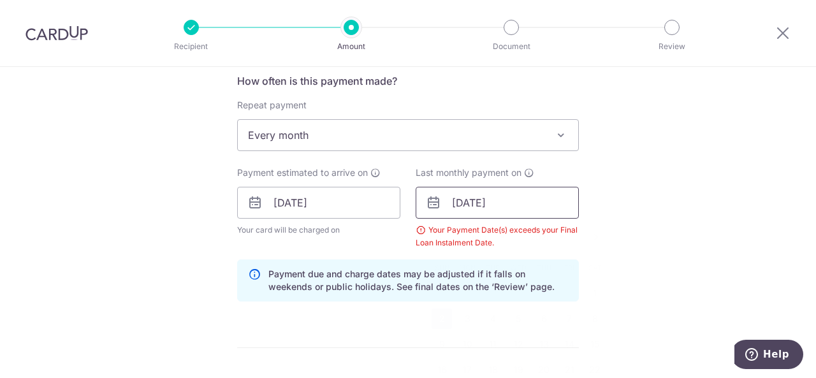
click at [517, 215] on input "[DATE]" at bounding box center [496, 203] width 163 height 32
click at [633, 201] on div "Tell us more about your payment Enter payment amount SGD 8,991.72 8991.72 Selec…" at bounding box center [408, 217] width 816 height 1275
click at [354, 202] on input "[DATE]" at bounding box center [318, 203] width 163 height 32
click at [658, 157] on div "Tell us more about your payment Enter payment amount SGD 8,991.72 8991.72 Selec…" at bounding box center [408, 217] width 816 height 1275
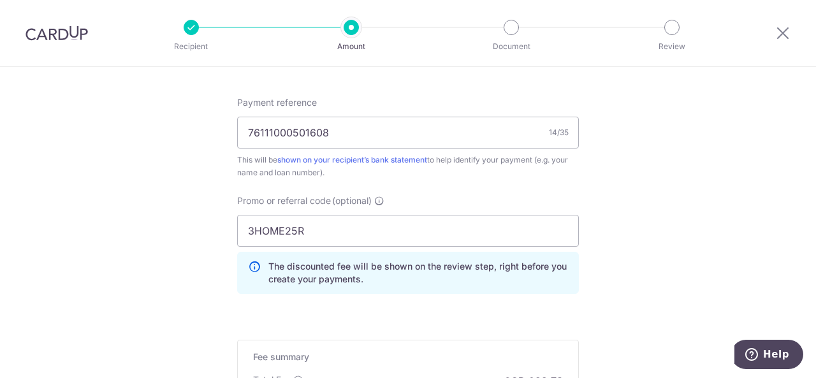
scroll to position [960, 0]
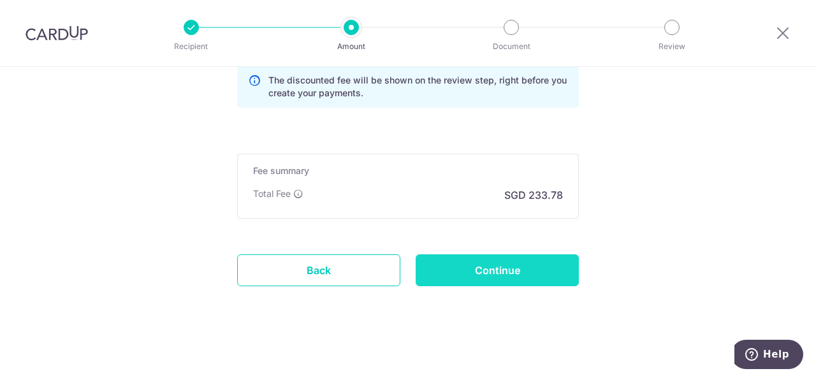
click at [517, 276] on input "Continue" at bounding box center [496, 270] width 163 height 32
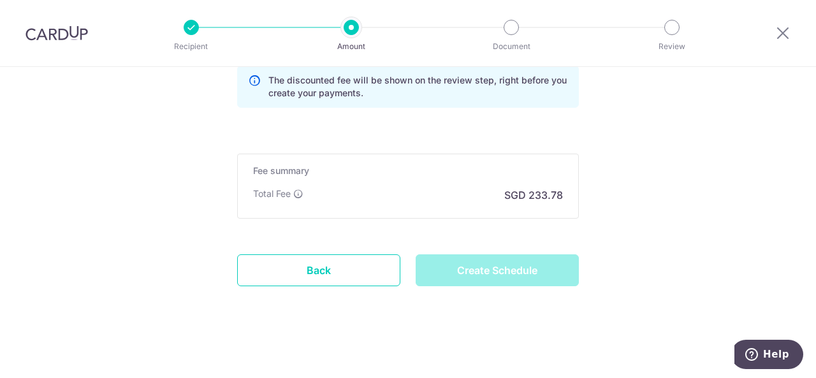
type input "Create Schedule"
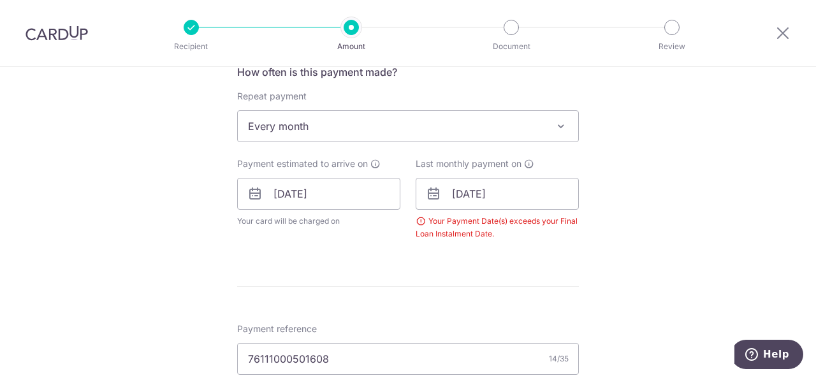
scroll to position [494, 0]
click at [392, 163] on div "Payment estimated to arrive on 02/09/2025 Your card will be charged on for the …" at bounding box center [318, 194] width 163 height 70
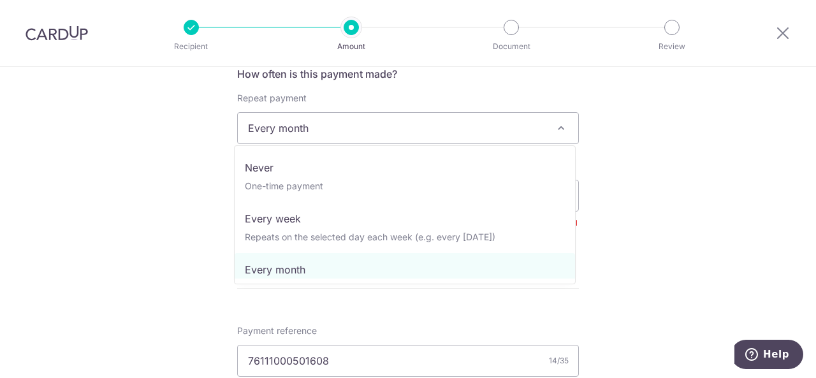
click at [558, 123] on span at bounding box center [560, 127] width 15 height 15
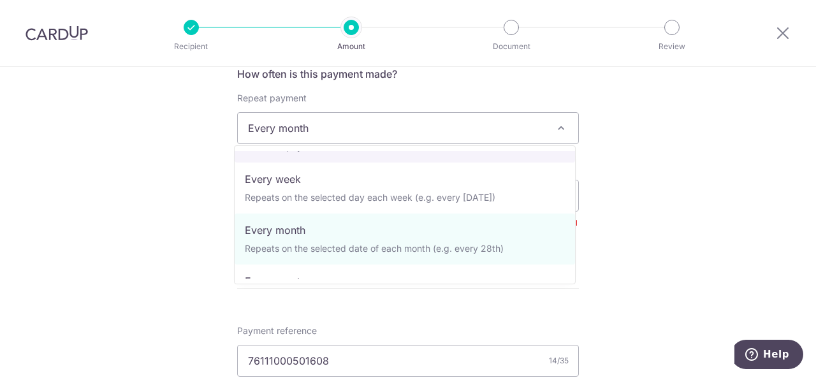
scroll to position [0, 0]
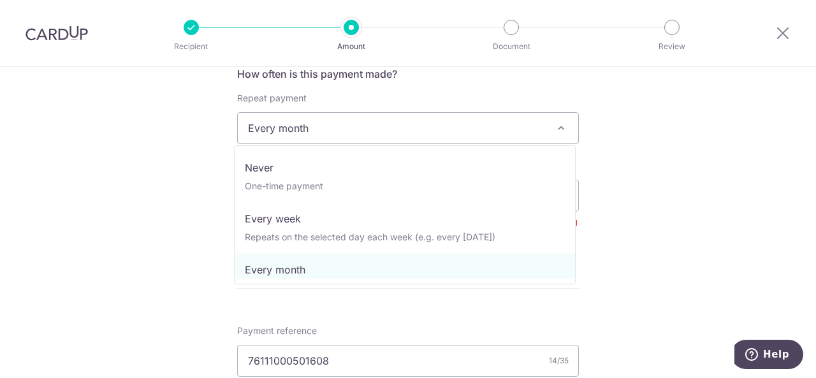
drag, startPoint x: 379, startPoint y: 278, endPoint x: 385, endPoint y: 269, distance: 11.1
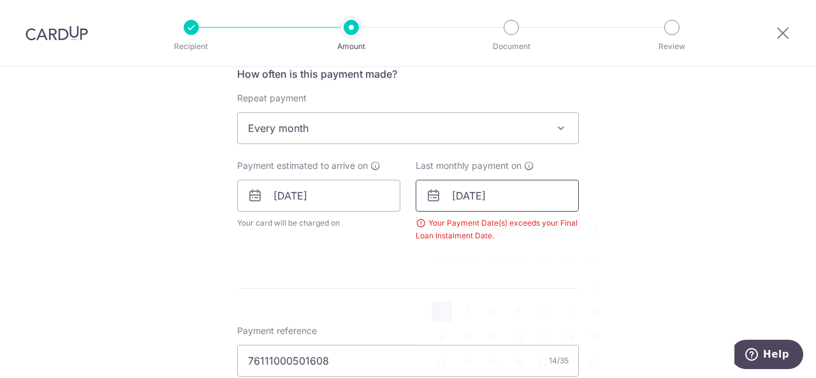
click at [524, 200] on input "02/08/2026" at bounding box center [496, 196] width 163 height 32
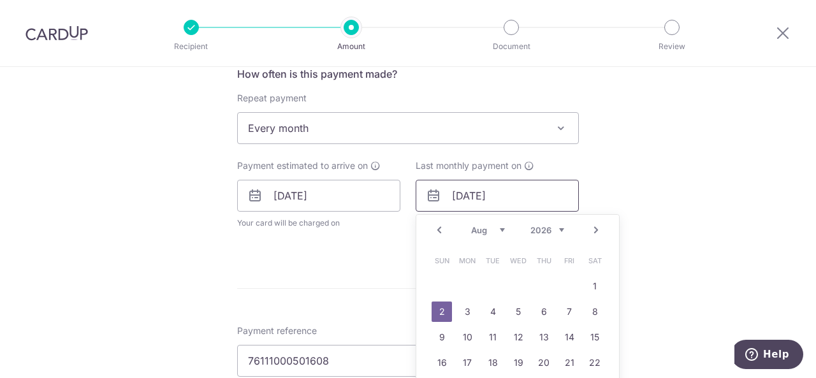
drag, startPoint x: 524, startPoint y: 200, endPoint x: 555, endPoint y: 278, distance: 84.4
click at [555, 212] on div "02/08/2026 Prev Next Jan Feb Mar Apr May Jun Jul Aug Sep Oct Nov Dec 2025 2026 …" at bounding box center [496, 196] width 163 height 32
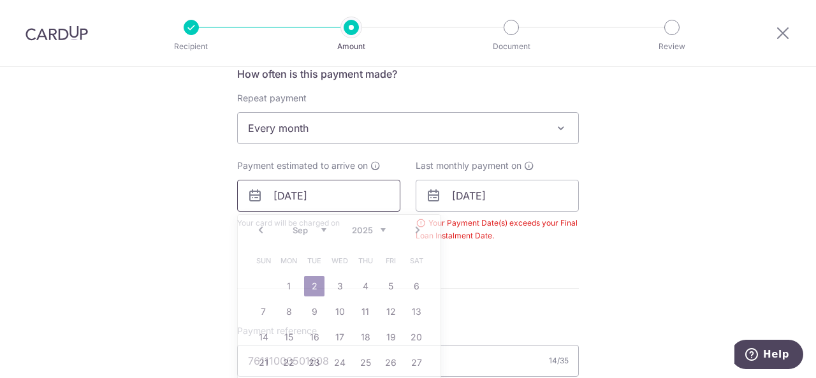
click at [342, 192] on input "[DATE]" at bounding box center [318, 196] width 163 height 32
click at [316, 225] on select "Aug Sep Oct Nov Dec" at bounding box center [309, 230] width 34 height 10
drag, startPoint x: 316, startPoint y: 225, endPoint x: 308, endPoint y: 233, distance: 10.8
click at [316, 225] on select "Aug Sep Oct Nov Dec" at bounding box center [309, 230] width 34 height 10
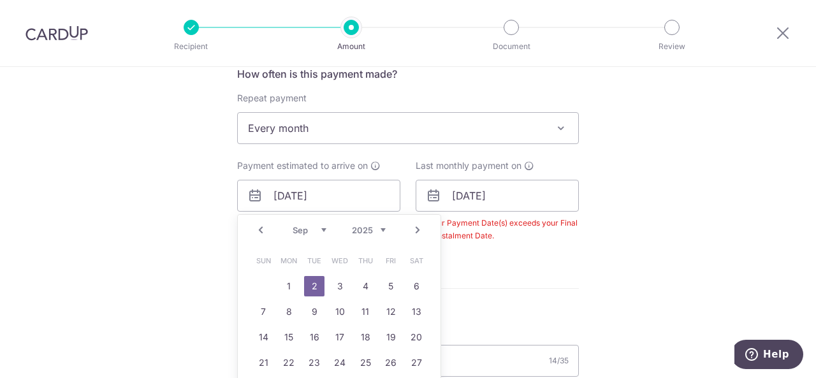
click at [316, 231] on select "Aug Sep Oct Nov Dec" at bounding box center [309, 230] width 34 height 10
click at [360, 284] on link "2" at bounding box center [365, 286] width 20 height 20
type input "02/10/2025"
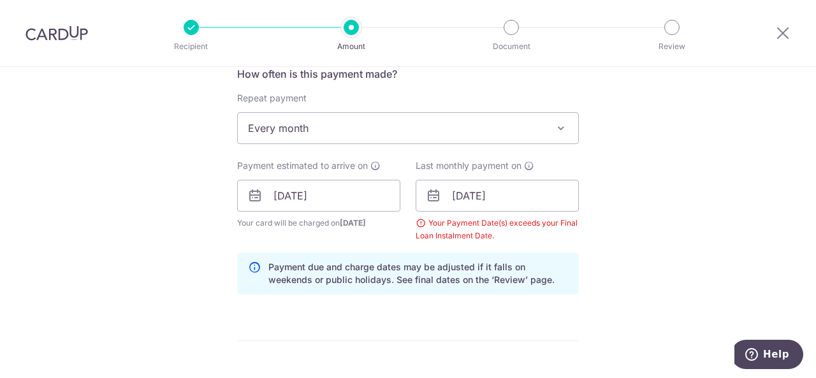
click at [525, 213] on div "Last monthly payment on 02/08/2026 Your Payment Date(s) exceeds your Final Loan…" at bounding box center [496, 200] width 163 height 83
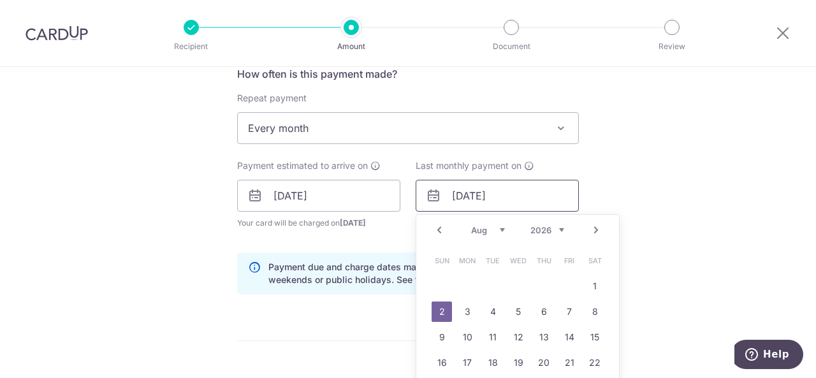
click at [552, 195] on input "02/08/2026" at bounding box center [496, 196] width 163 height 32
click at [553, 197] on input "02/08/2026" at bounding box center [496, 196] width 163 height 32
click at [559, 230] on select "2024 2025 2026 2027 2028 2029 2030 2031 2032 2033 2034 2035" at bounding box center [547, 230] width 34 height 10
click at [563, 284] on link "2" at bounding box center [569, 286] width 20 height 20
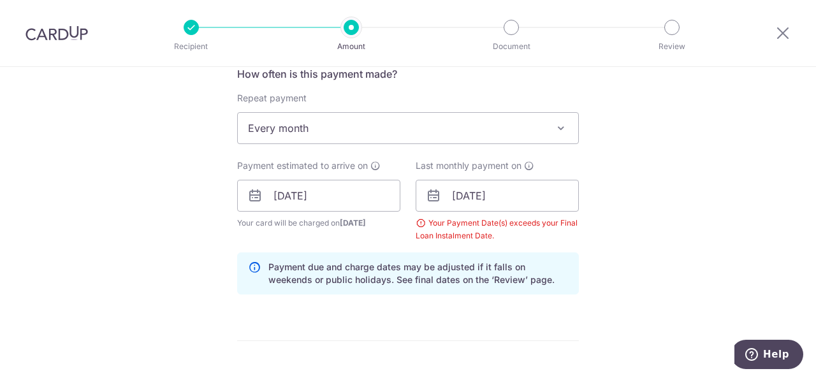
click at [544, 211] on div "Last monthly payment on 02/08/2030 Prev Next Jan Feb Mar Apr May Jun Jul Aug Se…" at bounding box center [496, 200] width 163 height 83
click at [541, 200] on input "02/08/2030" at bounding box center [496, 196] width 163 height 32
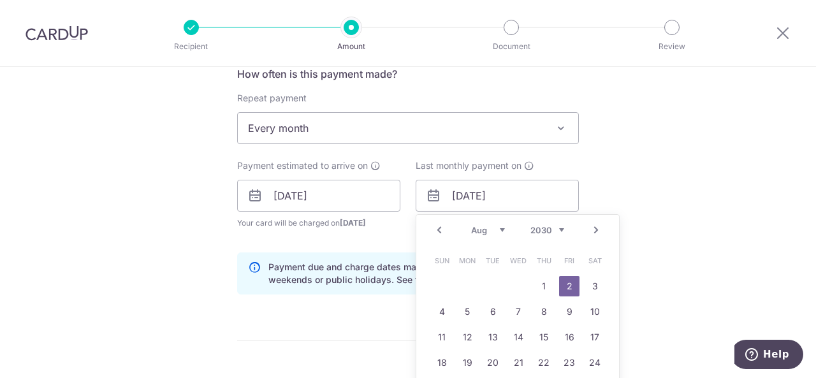
click at [552, 227] on select "2024 2025 2026 2027 2028 2029 2030 2031 2032 2033 2034 2035" at bounding box center [547, 230] width 34 height 10
drag, startPoint x: 552, startPoint y: 227, endPoint x: 551, endPoint y: 211, distance: 16.6
click at [552, 227] on select "2024 2025 2026 2027 2028 2029 2030 2031 2032 2033 2034 2035" at bounding box center [547, 230] width 34 height 10
click at [557, 226] on select "2024 2025 2026 2027 2028 2029 2030 2031 2032 2033 2034 2035" at bounding box center [547, 230] width 34 height 10
click at [556, 144] on div "How often is this payment made? Repeat payment Never Every week Every month Eve…" at bounding box center [408, 185] width 342 height 238
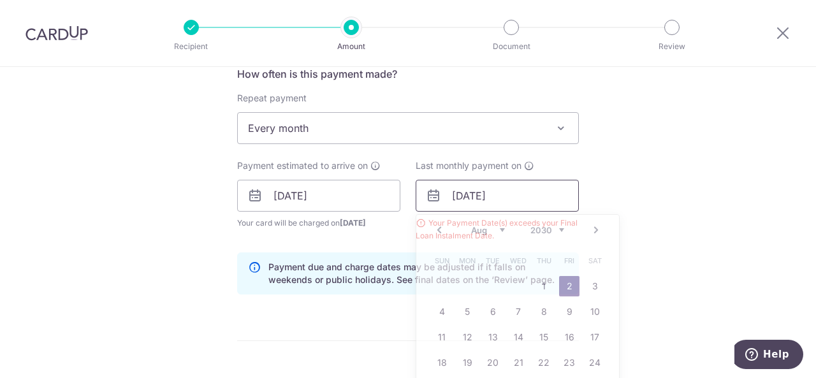
click at [539, 188] on input "02/08/2030" at bounding box center [496, 196] width 163 height 32
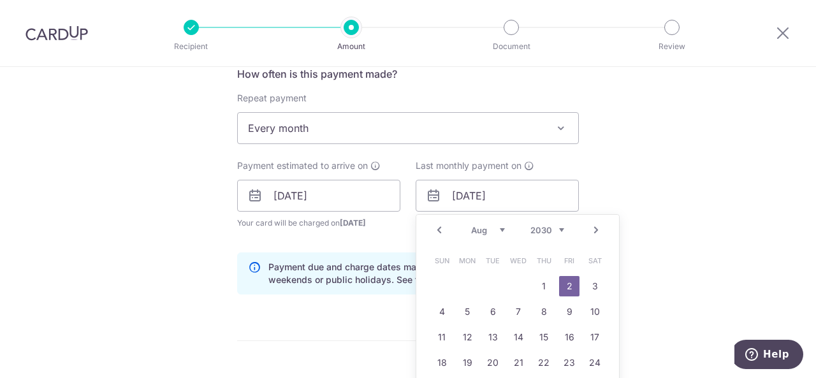
click at [554, 220] on div "Prev Next Jan Feb Mar Apr May Jun Jul Aug Sep Oct Nov Dec 2024 2025 2026 2027 2…" at bounding box center [517, 230] width 203 height 31
click at [558, 230] on select "2024 2025 2026 2027 2028 2029 2030 2031 2032 2033 2034 2035" at bounding box center [547, 230] width 34 height 10
click at [540, 284] on link "2" at bounding box center [543, 286] width 20 height 20
type input "02/08/2029"
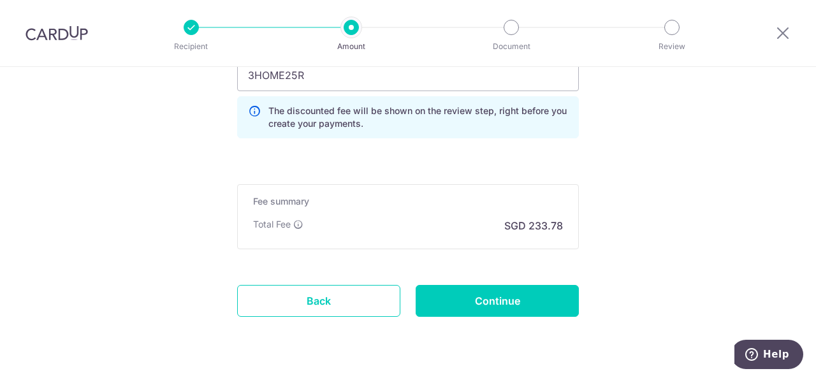
scroll to position [960, 0]
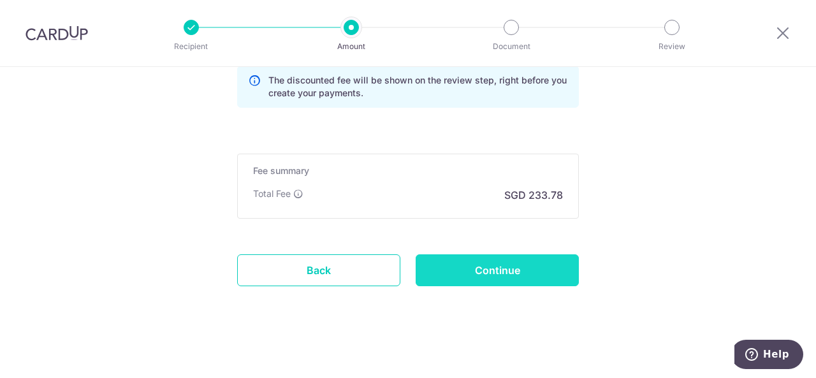
click at [525, 258] on input "Continue" at bounding box center [496, 270] width 163 height 32
type input "Create Schedule"
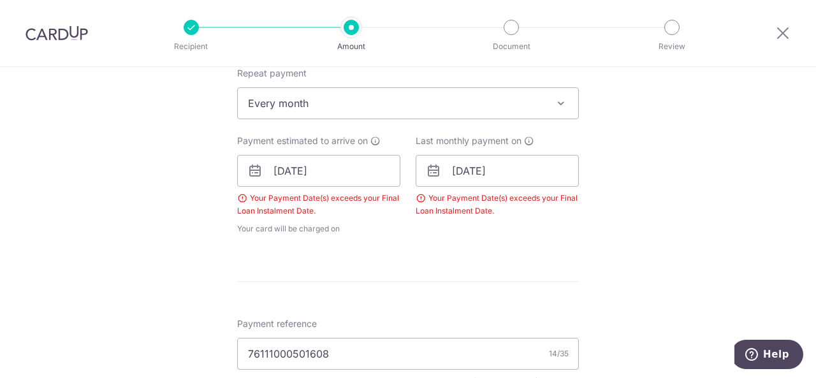
scroll to position [533, 0]
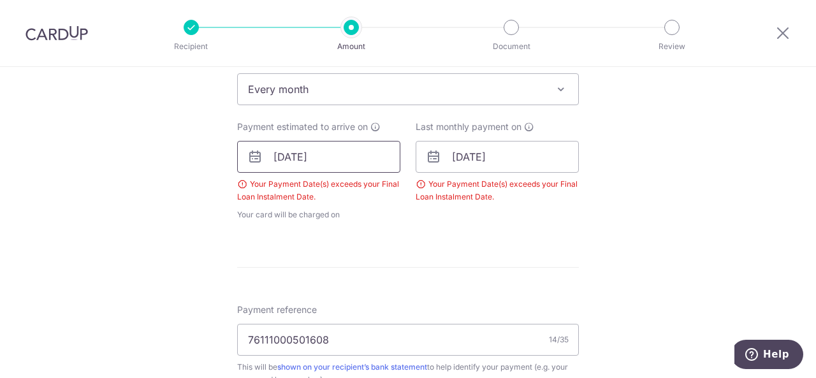
click at [359, 162] on input "[DATE]" at bounding box center [318, 157] width 163 height 32
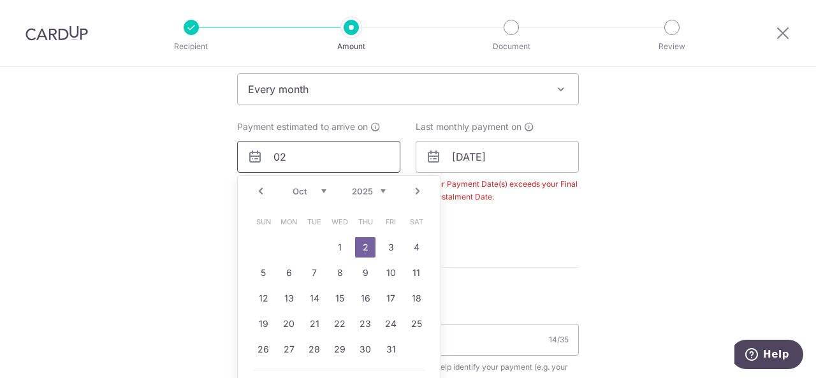
type input "0"
click at [682, 166] on div "Tell us more about your payment Enter payment amount SGD 8,991.72 8991.72 Selec…" at bounding box center [408, 154] width 816 height 1241
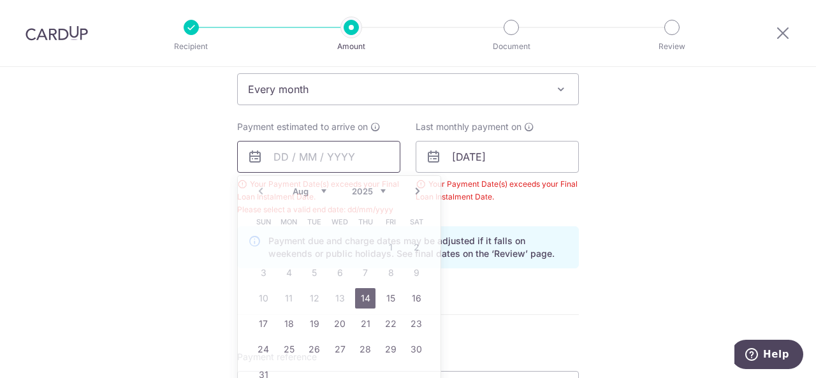
click at [345, 164] on input "text" at bounding box center [318, 157] width 163 height 32
click at [316, 191] on select "Aug Sep Oct Nov Dec" at bounding box center [309, 191] width 34 height 10
click at [321, 191] on select "Aug Sep Oct Nov Dec" at bounding box center [309, 191] width 34 height 10
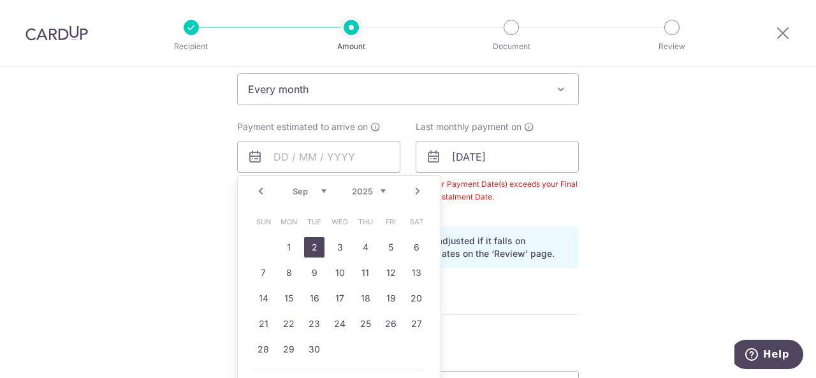
click at [304, 250] on link "2" at bounding box center [314, 247] width 20 height 20
type input "[DATE]"
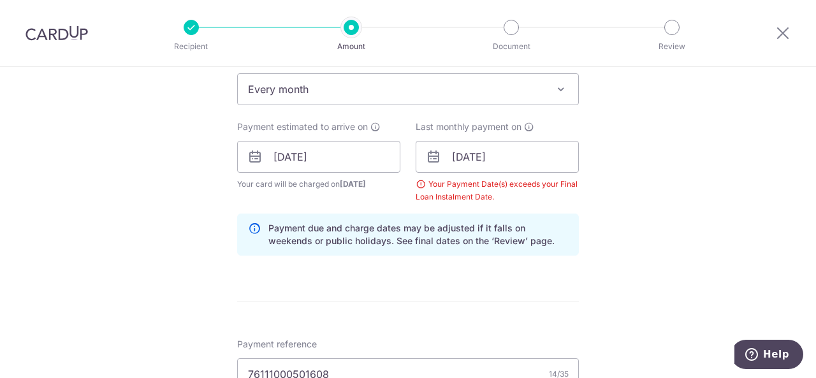
click at [557, 185] on div "Your Payment Date(s) exceeds your Final Loan Instalment Date." at bounding box center [496, 190] width 163 height 25
click at [556, 164] on input "[DATE]" at bounding box center [496, 157] width 163 height 32
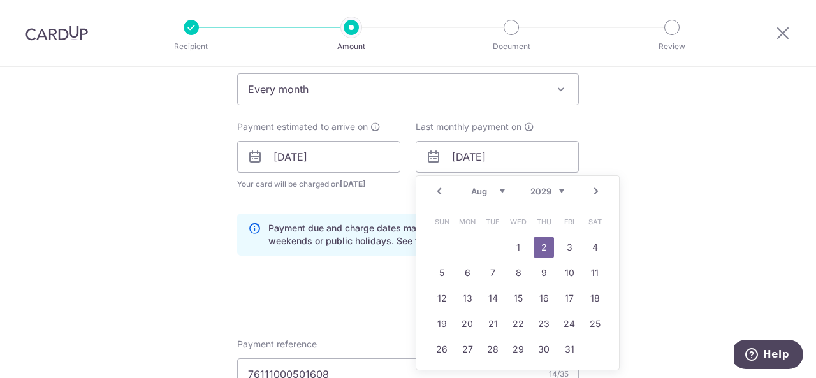
click at [545, 245] on link "2" at bounding box center [543, 247] width 20 height 20
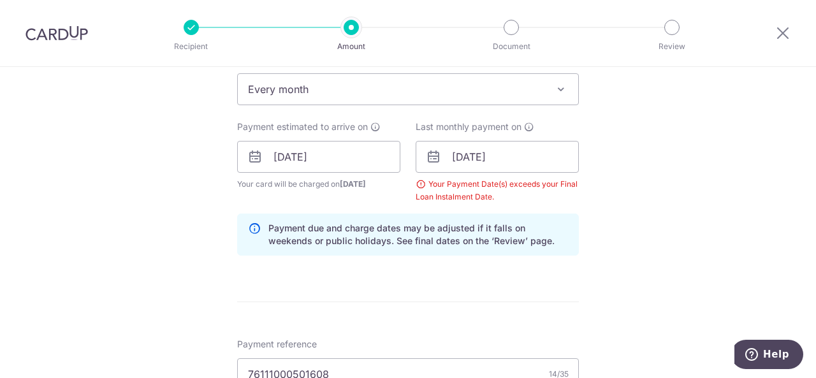
click at [545, 245] on p "Payment due and charge dates may be adjusted if it falls on weekends or public …" at bounding box center [417, 234] width 299 height 25
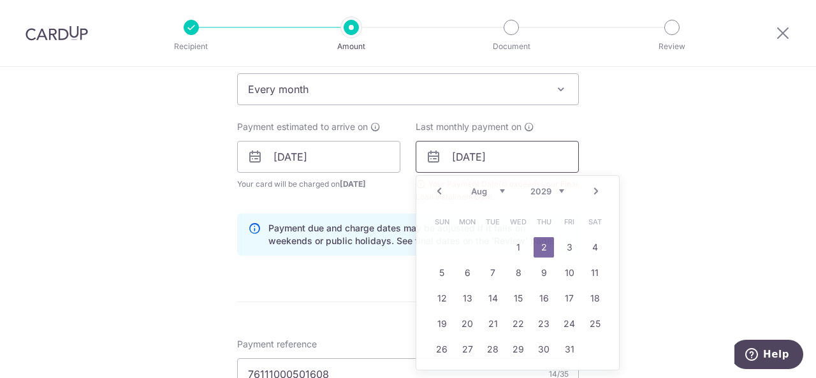
click at [542, 155] on input "[DATE]" at bounding box center [496, 157] width 163 height 32
click at [554, 189] on select "2024 2025 2026 2027 2028 2029 2030 2031 2032 2033 2034 2035" at bounding box center [547, 191] width 34 height 10
click at [559, 187] on select "2024 2025 2026 2027 2028 2029 2030 2031 2032 2033 2034 2035" at bounding box center [547, 191] width 34 height 10
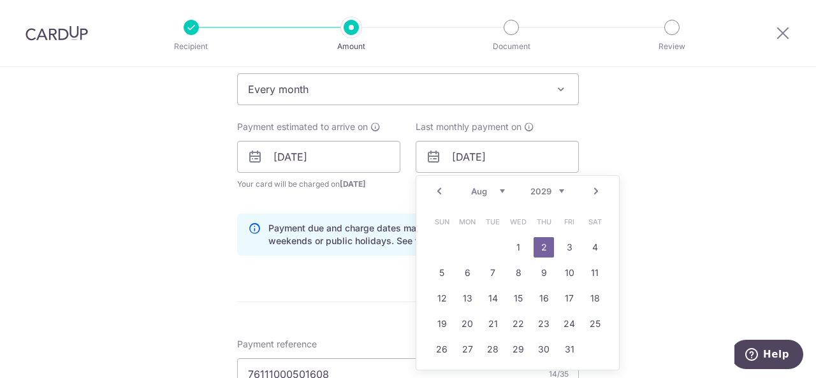
click at [559, 187] on select "2024 2025 2026 2027 2028 2029 2030 2031 2032 2033 2034 2035" at bounding box center [547, 191] width 34 height 10
click at [549, 241] on link "2" at bounding box center [543, 247] width 20 height 20
type input "[DATE]"
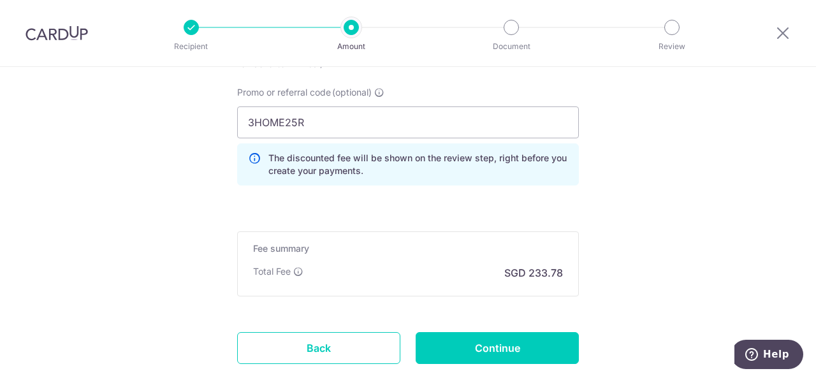
scroll to position [884, 0]
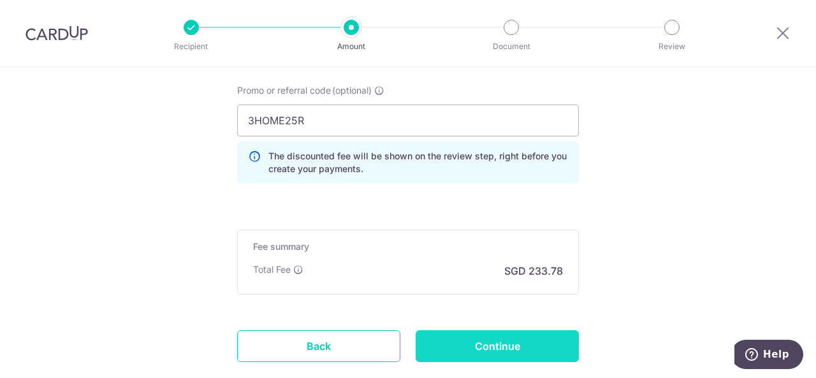
click at [531, 352] on input "Continue" at bounding box center [496, 346] width 163 height 32
type input "Create Schedule"
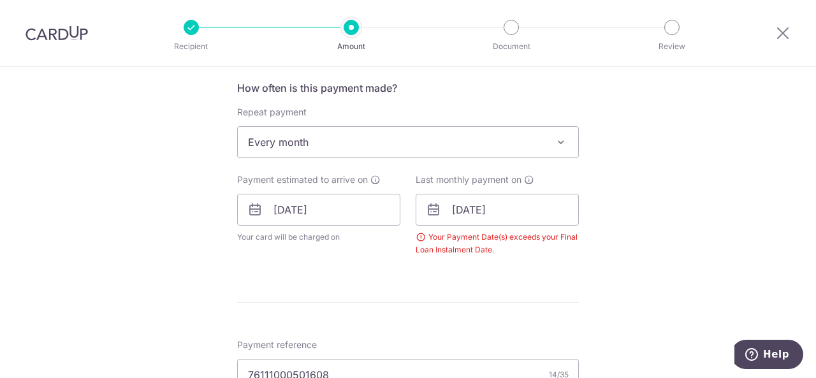
scroll to position [457, 0]
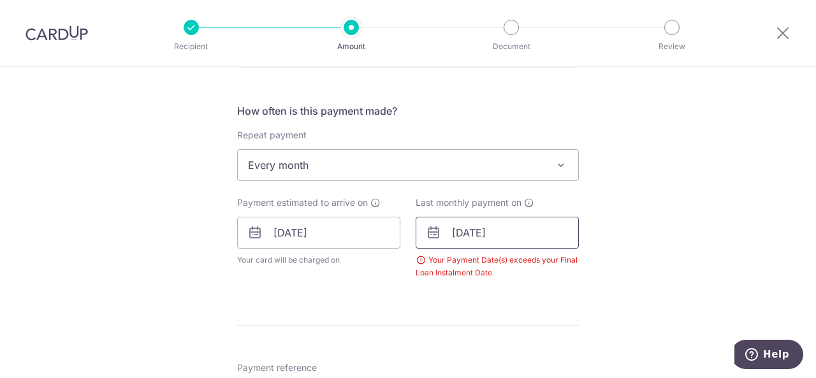
click at [520, 219] on input "[DATE]" at bounding box center [496, 233] width 163 height 32
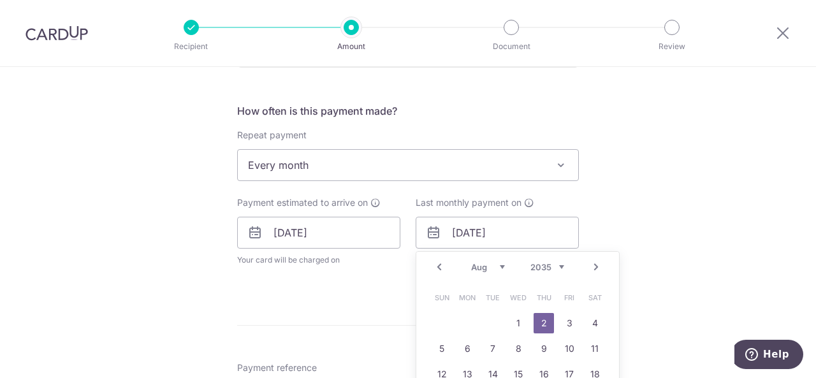
click at [591, 261] on link "Next" at bounding box center [595, 266] width 15 height 15
click at [591, 261] on div "Prev Next Jan Feb Mar Apr May Jun [DATE] Aug Sep Oct Nov [DATE] 2026 2027 2028 …" at bounding box center [517, 267] width 203 height 31
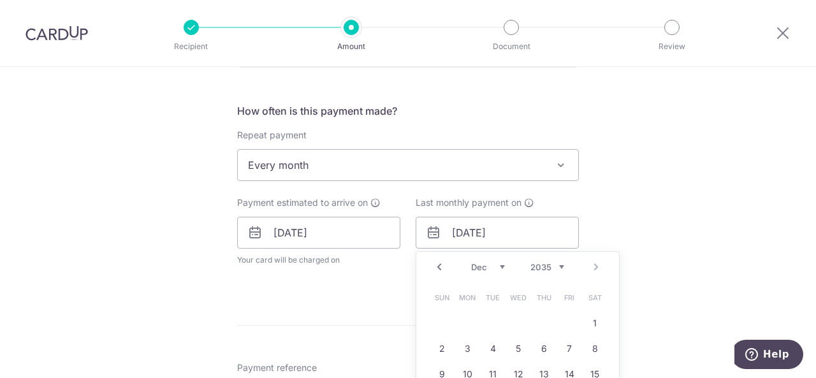
click at [591, 261] on div "Prev Next Jan Feb Mar Apr May Jun [DATE] Aug Sep Oct Nov [DATE] 2026 2027 2028 …" at bounding box center [517, 267] width 203 height 31
click at [501, 264] on select "Jan Feb Mar Apr May Jun [DATE] Aug Sep Oct Nov Dec" at bounding box center [488, 267] width 34 height 10
click at [442, 346] on link "2" at bounding box center [441, 348] width 20 height 20
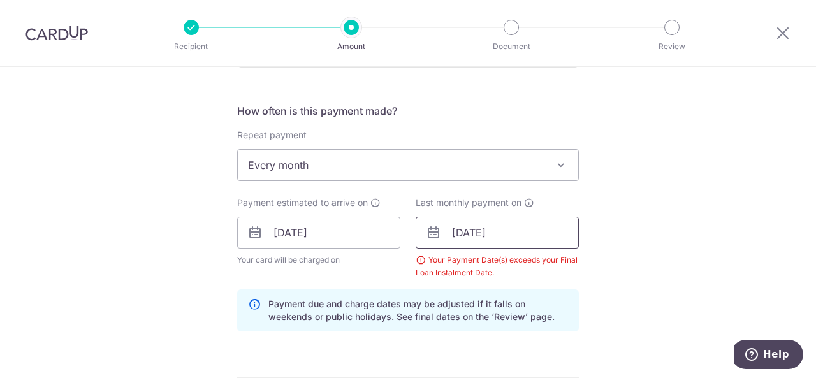
click at [519, 229] on input "[DATE]" at bounding box center [496, 233] width 163 height 32
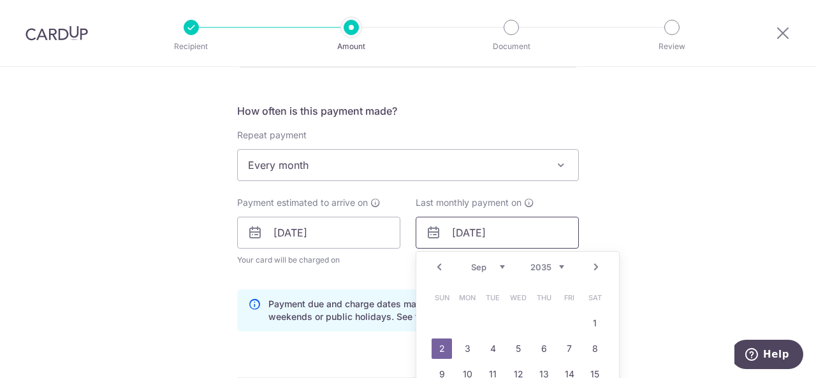
click at [519, 229] on input "[DATE]" at bounding box center [496, 233] width 163 height 32
drag, startPoint x: 544, startPoint y: 278, endPoint x: 560, endPoint y: 261, distance: 23.4
click at [560, 262] on select "2025 2026 2027 2028 2029 2030 2031 2032 2033 2034 2035" at bounding box center [547, 267] width 34 height 10
click at [510, 314] on table "Sun Mon Tue Wed Thu Fri Sat 1 2 3 4 5 6 7 8 9 10 11 12 13 14 15 16 17 18 19 20 …" at bounding box center [518, 361] width 178 height 153
click at [592, 331] on td "2" at bounding box center [594, 322] width 25 height 25
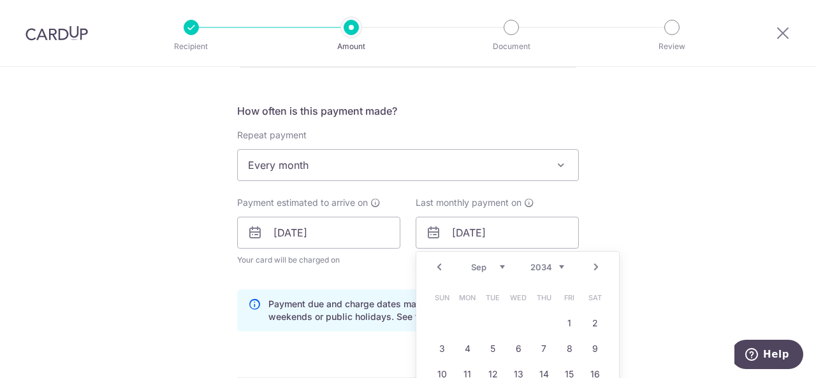
type input "[DATE]"
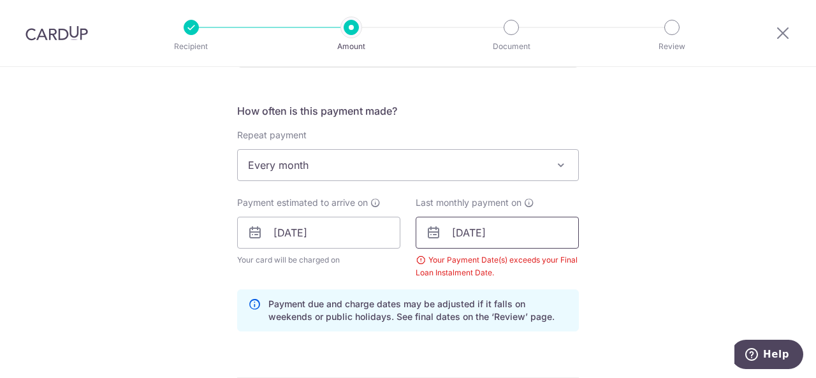
click at [561, 220] on input "[DATE]" at bounding box center [496, 233] width 163 height 32
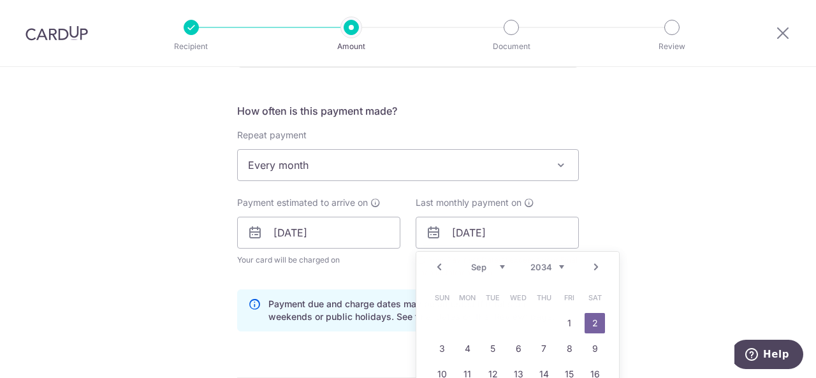
click at [737, 183] on div "Tell us more about your payment Enter payment amount SGD 8,991.72 8991.72 Selec…" at bounding box center [408, 247] width 816 height 1275
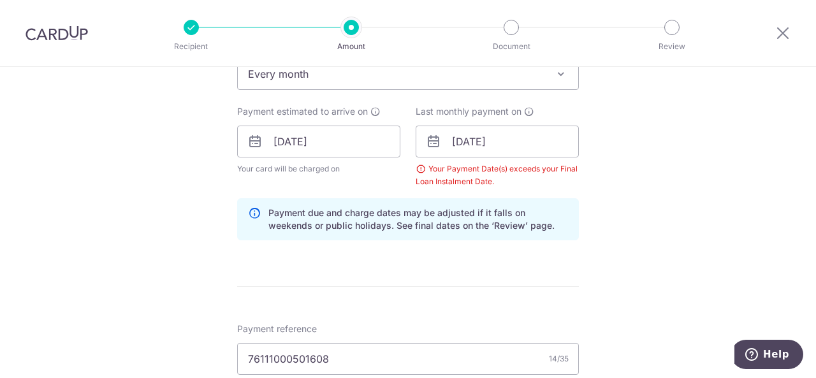
scroll to position [505, 0]
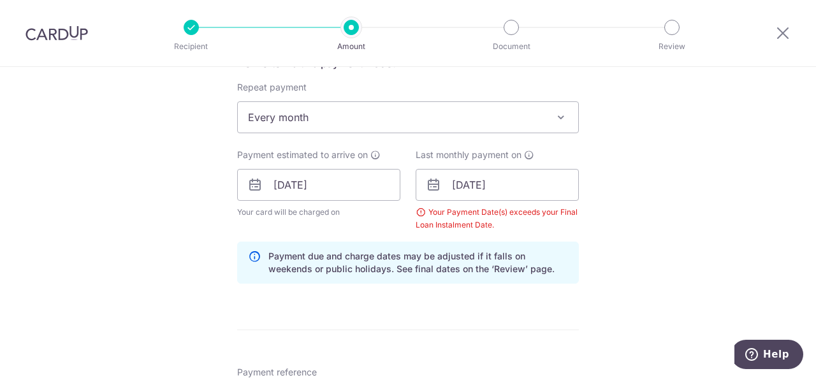
click at [631, 146] on div "Tell us more about your payment Enter payment amount SGD 8,991.72 8991.72 Selec…" at bounding box center [408, 199] width 816 height 1275
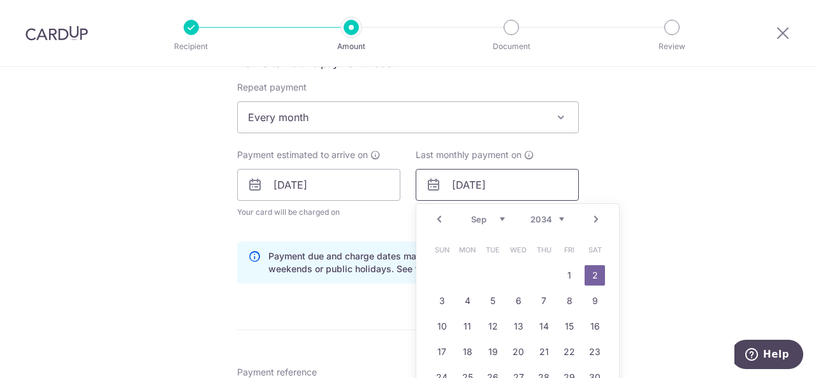
click at [547, 179] on input "[DATE]" at bounding box center [496, 185] width 163 height 32
